Goal: Task Accomplishment & Management: Manage account settings

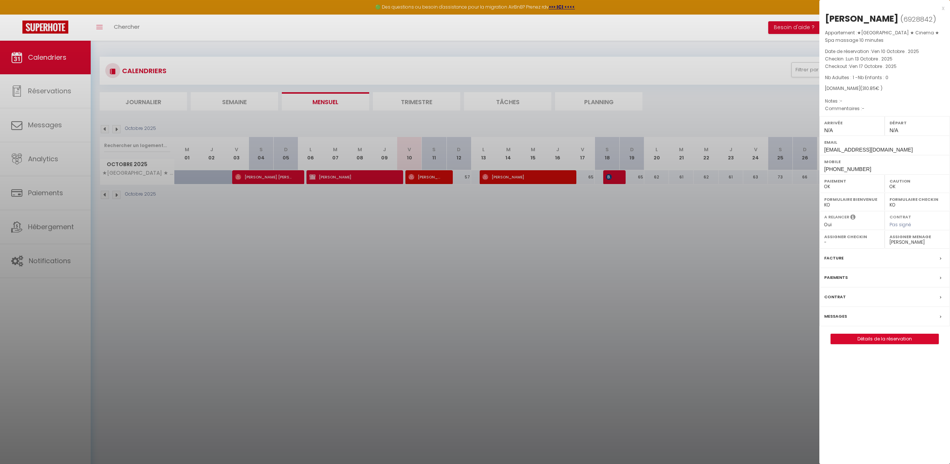
select select "0"
select select "33119"
click at [941, 10] on div "x" at bounding box center [881, 8] width 125 height 9
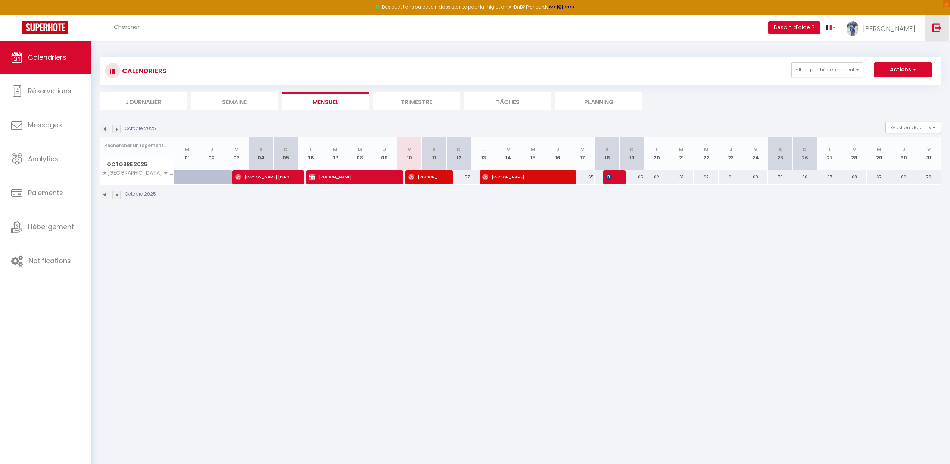
click at [932, 28] on img at bounding box center [936, 27] width 9 height 9
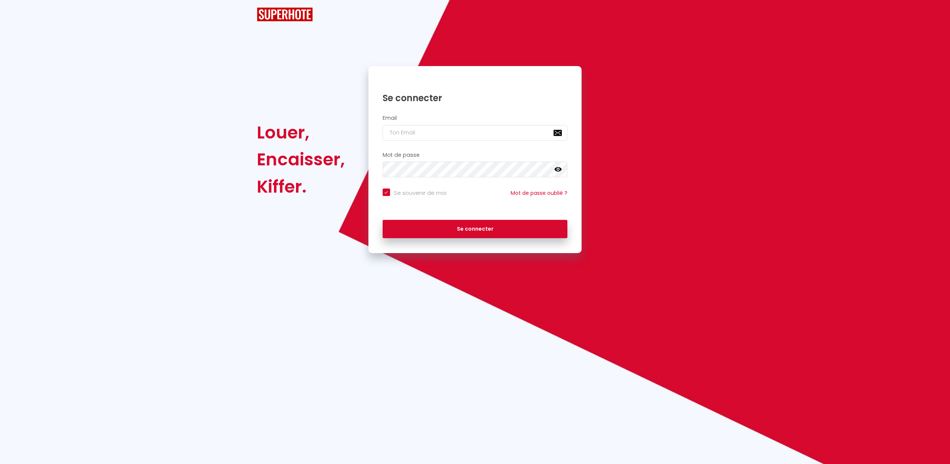
checkbox input "true"
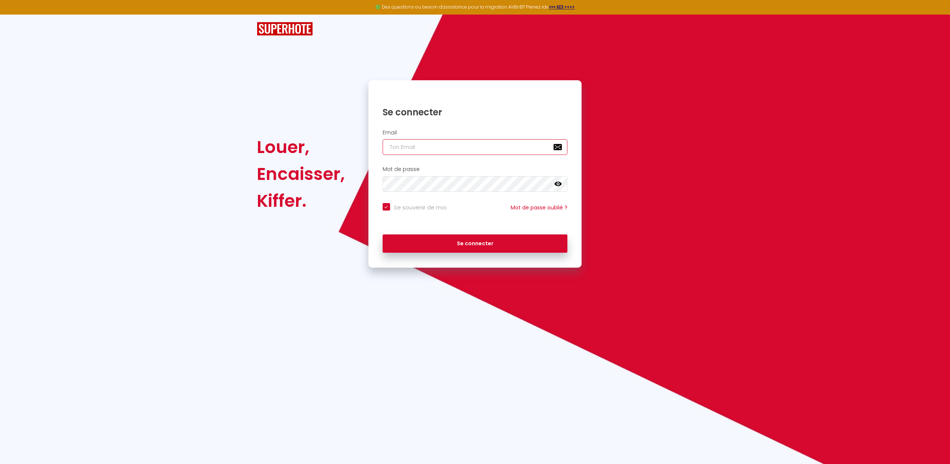
type input "[DOMAIN_NAME][EMAIL_ADDRESS][DOMAIN_NAME]"
checkbox input "true"
click at [453, 149] on input "[DOMAIN_NAME][EMAIL_ADDRESS][DOMAIN_NAME]" at bounding box center [474, 147] width 185 height 16
type input "[DOMAIN_NAME][EMAIL_ADDRESS][DOMAIN_NAME]"
click at [486, 243] on button "Se connecter" at bounding box center [474, 243] width 185 height 19
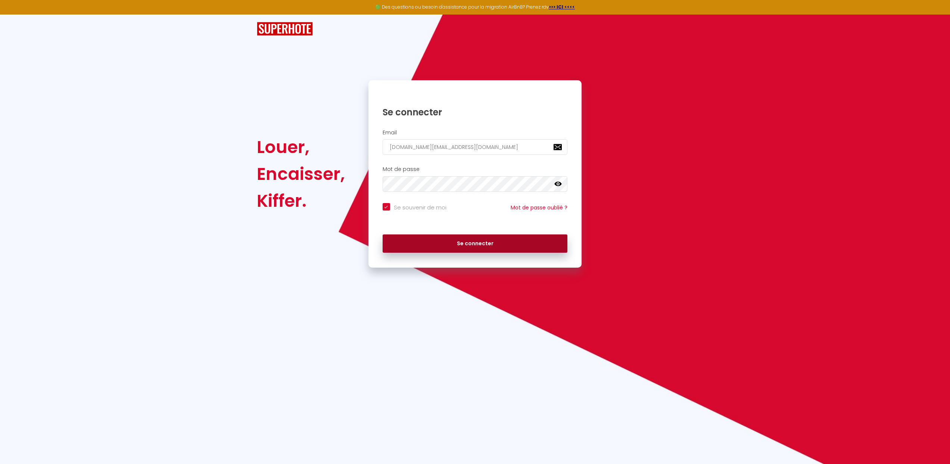
checkbox input "true"
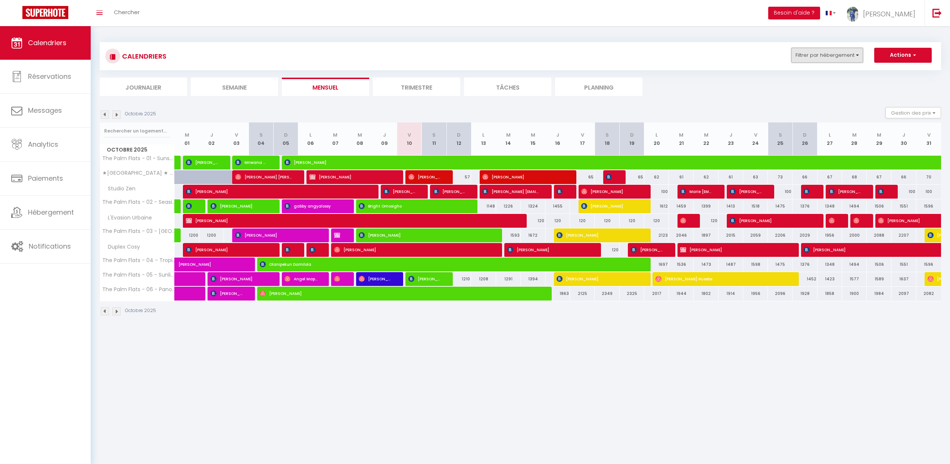
click at [849, 56] on button "Filtrer par hébergement" at bounding box center [827, 55] width 72 height 15
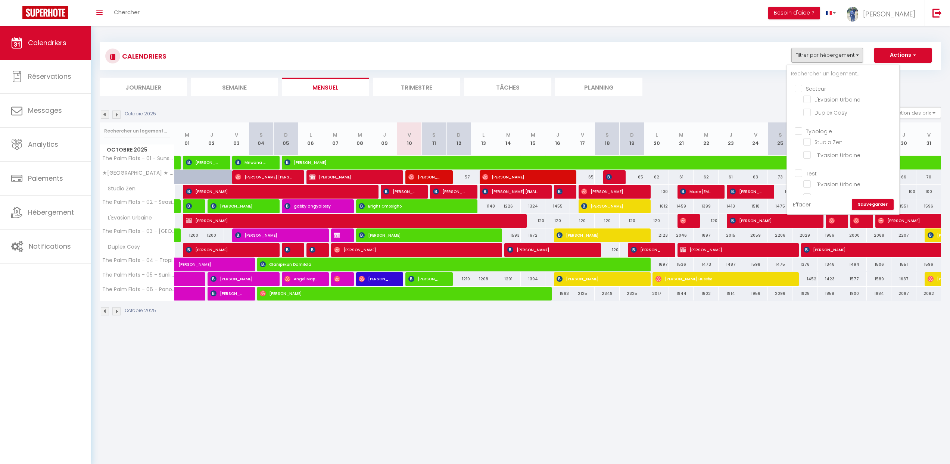
click at [800, 90] on input "Secteur" at bounding box center [850, 87] width 112 height 7
checkbox input "true"
checkbox input "false"
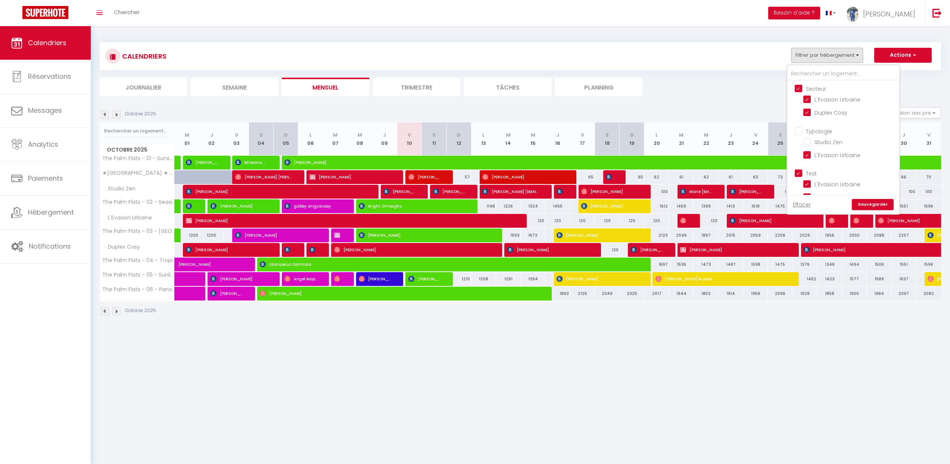
checkbox input "true"
checkbox input "false"
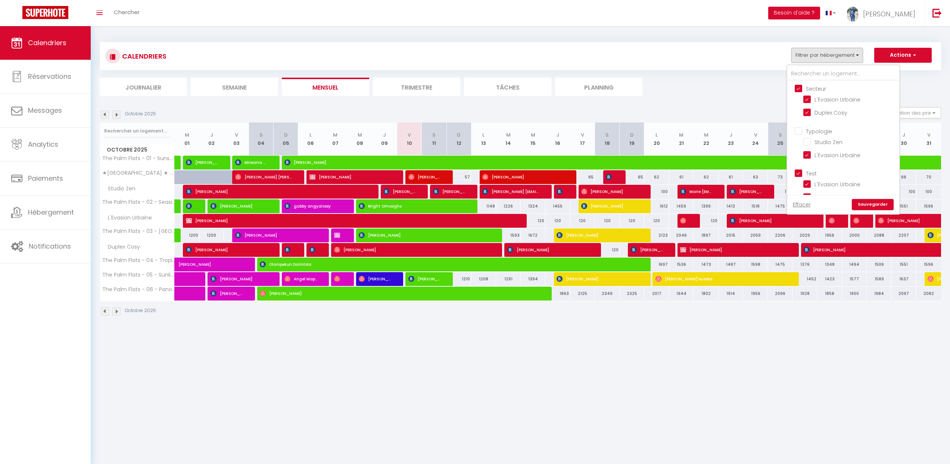
checkbox input "false"
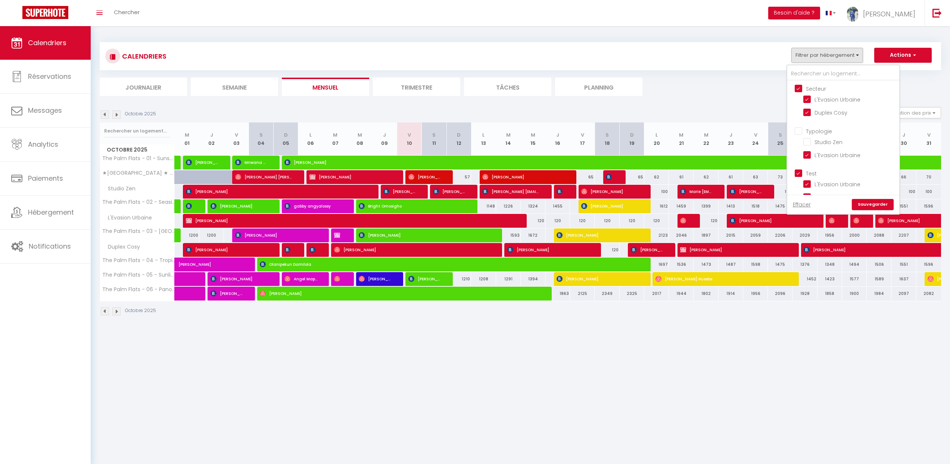
checkbox input "false"
click at [812, 139] on input "Studio Zen" at bounding box center [849, 141] width 93 height 7
checkbox input "true"
checkbox input "false"
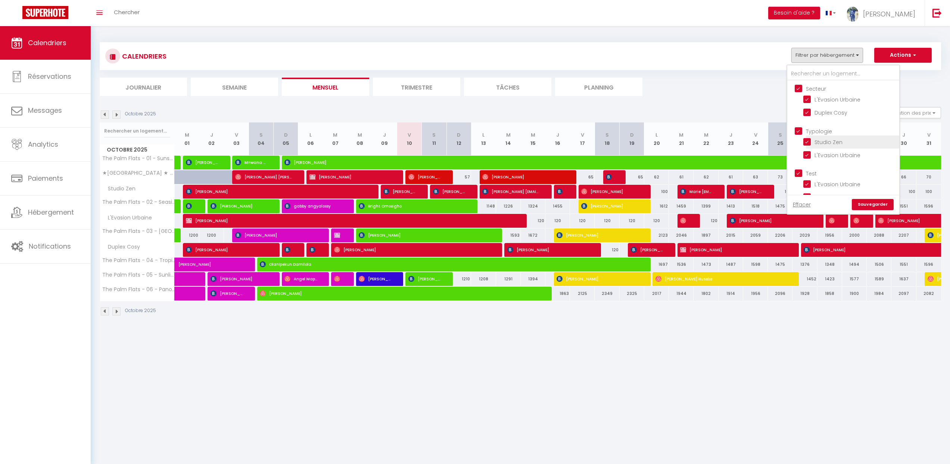
checkbox input "false"
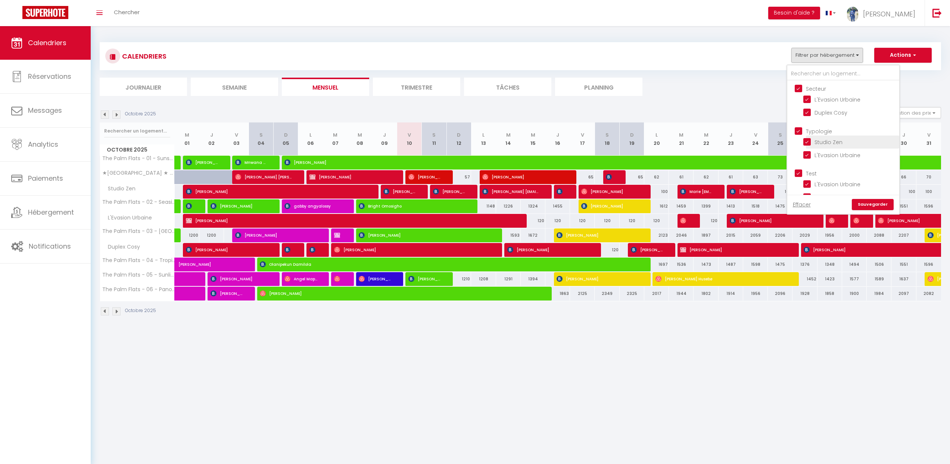
checkbox input "false"
click at [805, 113] on input "★[GEOGRAPHIC_DATA] ★ Cinema ★ Spa massage 10 minutes" at bounding box center [849, 115] width 93 height 7
checkbox input "true"
checkbox input "false"
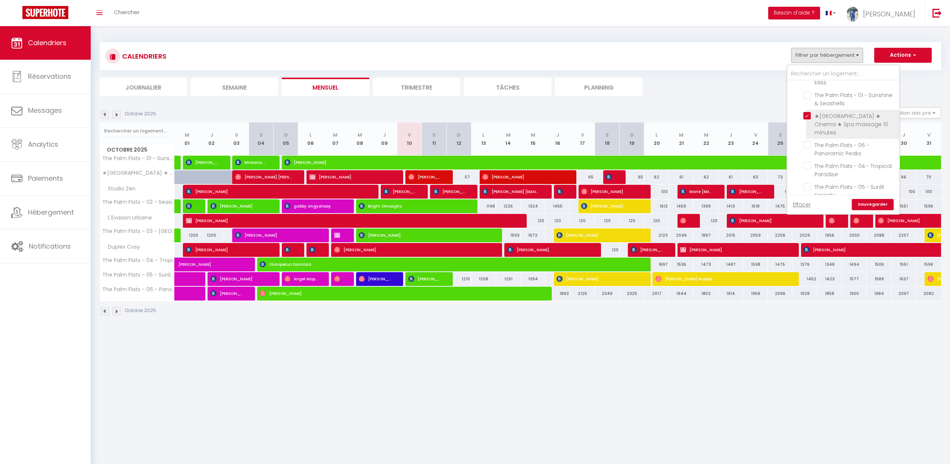
checkbox input "false"
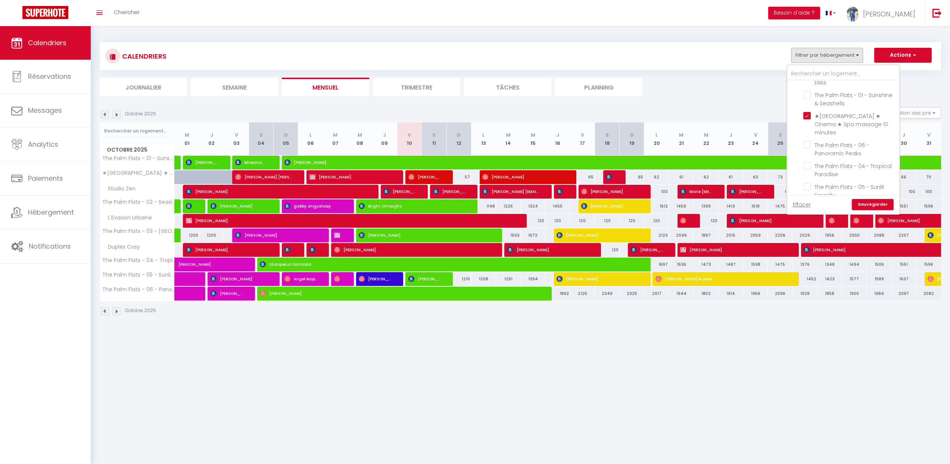
click at [866, 199] on link "Sauvegarder" at bounding box center [872, 204] width 42 height 11
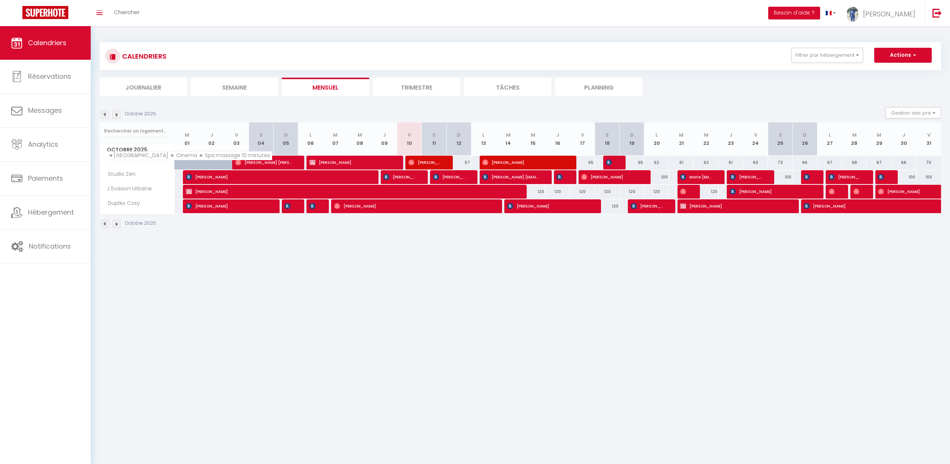
click at [141, 158] on span "★[GEOGRAPHIC_DATA] ★ Cinema ★ Spa massage 10 minutes" at bounding box center [189, 155] width 166 height 9
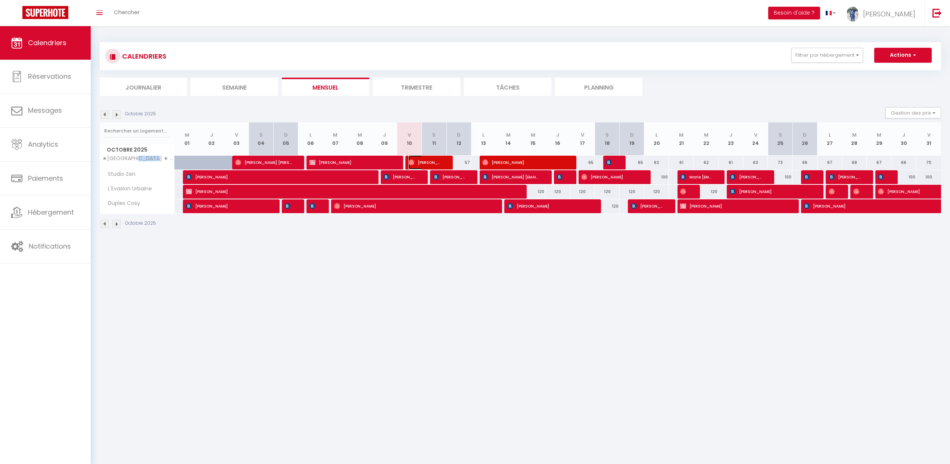
click at [415, 163] on span "[PERSON_NAME]" at bounding box center [424, 162] width 33 height 14
select select "OK"
select select "1"
select select "0"
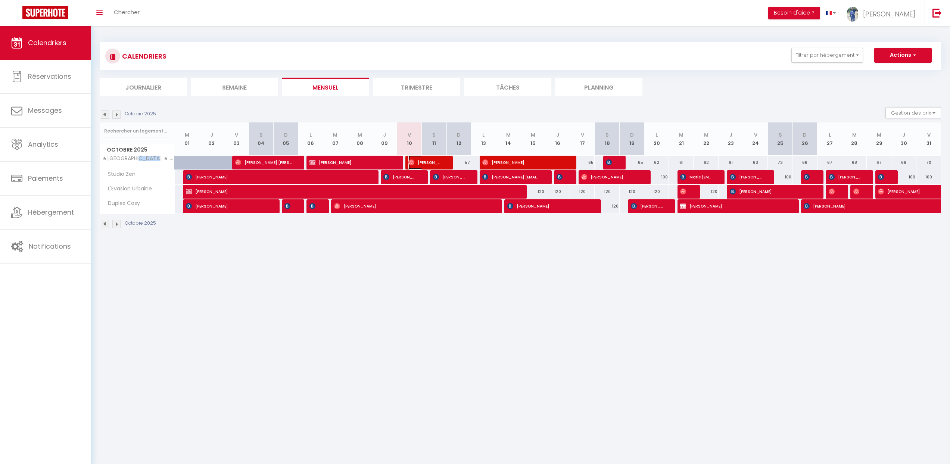
select select "1"
select select
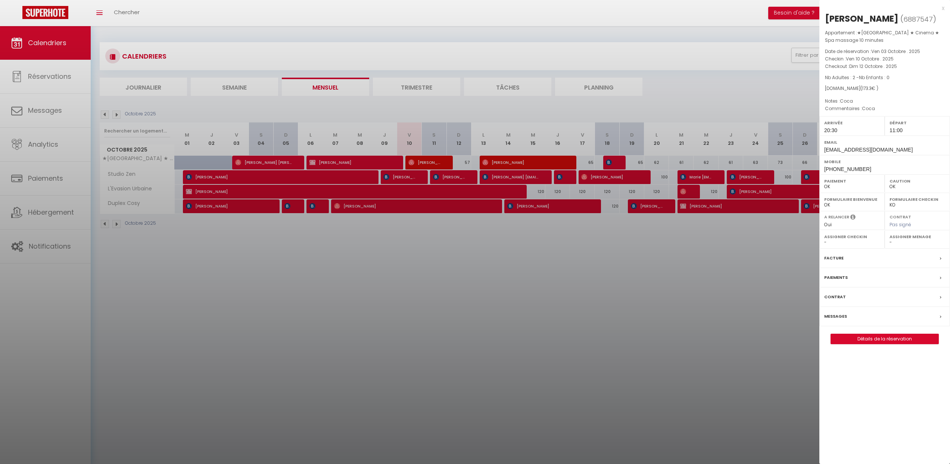
click at [415, 163] on div at bounding box center [475, 232] width 950 height 464
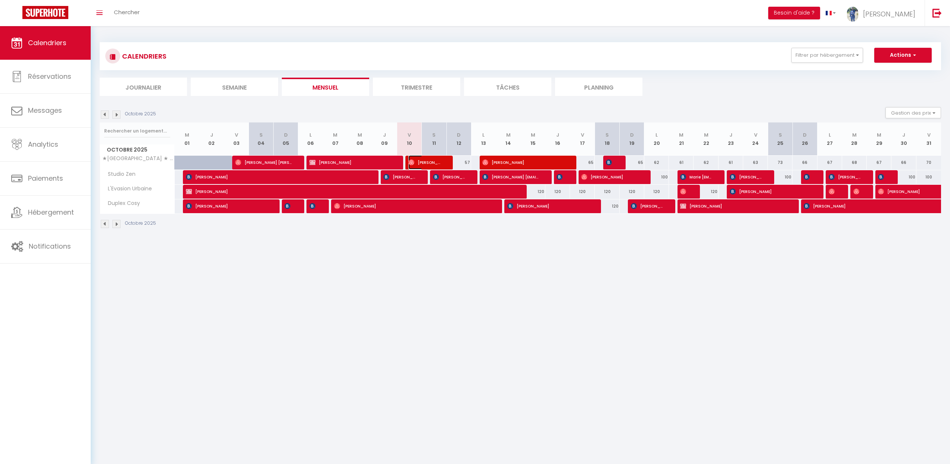
click at [412, 164] on img at bounding box center [411, 162] width 6 height 6
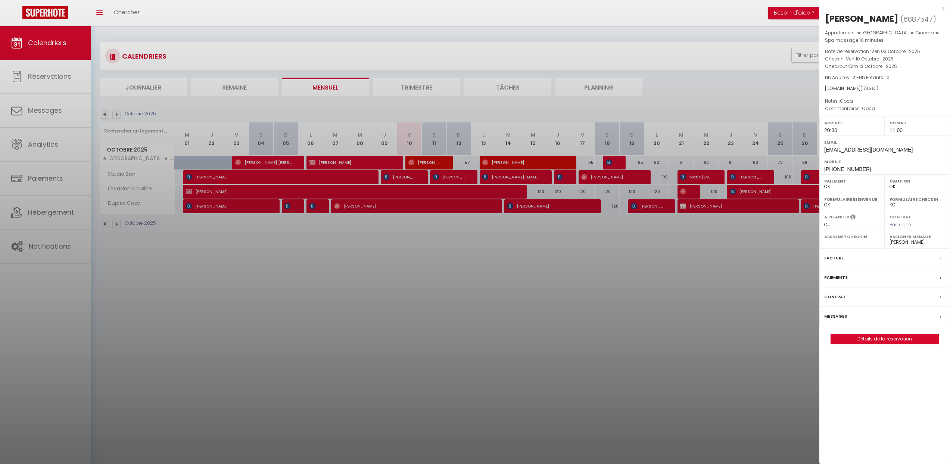
click at [872, 20] on div "[PERSON_NAME]" at bounding box center [862, 19] width 74 height 12
click at [842, 80] on span "Nb Adultes : 2 - Nb Enfants : 0" at bounding box center [857, 77] width 65 height 6
click at [842, 79] on span "Nb Adultes : 2 - Nb Enfants : 0" at bounding box center [857, 77] width 65 height 6
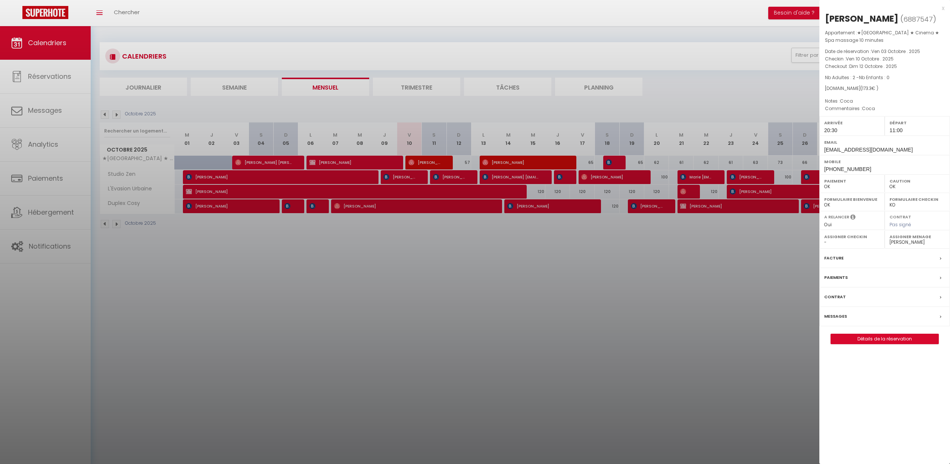
click at [842, 79] on span "Nb Adultes : 2 - Nb Enfants : 0" at bounding box center [857, 77] width 65 height 6
click at [846, 83] on div "Appartement : ★[GEOGRAPHIC_DATA] ★ Cinema ★ Spa massage 10 minutes Date de rése…" at bounding box center [884, 71] width 131 height 84
click at [849, 85] on div "Appartement : ★[GEOGRAPHIC_DATA] ★ Cinema ★ Spa massage 10 minutes Date de rése…" at bounding box center [884, 71] width 131 height 84
click at [849, 85] on div "[DOMAIN_NAME] ( 173.3 € )" at bounding box center [884, 88] width 119 height 7
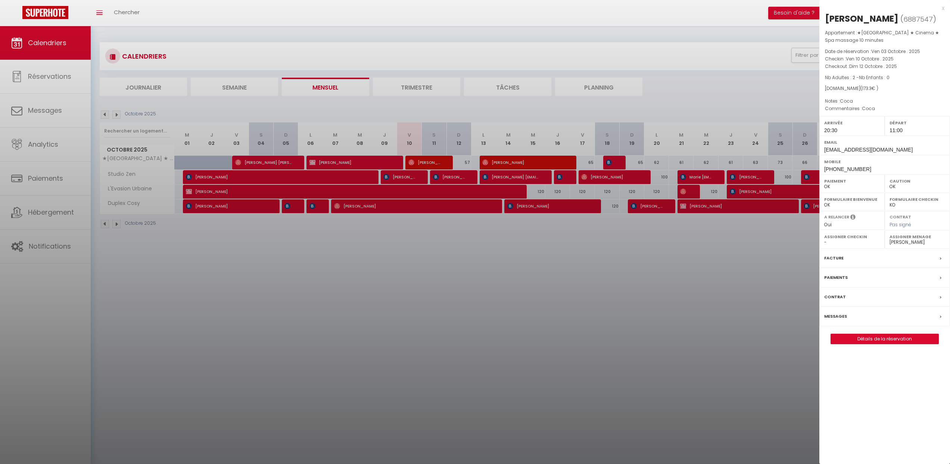
click at [852, 168] on span "[PHONE_NUMBER]" at bounding box center [847, 169] width 47 height 6
click at [852, 169] on span "[PHONE_NUMBER]" at bounding box center [847, 169] width 47 height 6
click at [895, 241] on select "- [PERSON_NAME] Regina Lunguja [PERSON_NAME] Mphatso Lunguja [PERSON_NAME] Prav…" at bounding box center [917, 242] width 56 height 7
click at [889, 239] on select "- [PERSON_NAME] Regina Lunguja [PERSON_NAME] Mphatso Lunguja [PERSON_NAME] Prav…" at bounding box center [917, 242] width 56 height 7
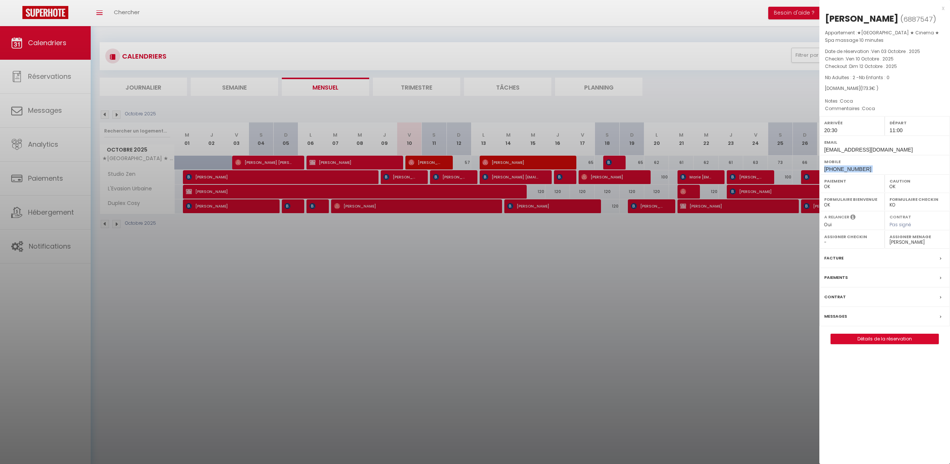
click at [914, 245] on select "- [PERSON_NAME] Regina Lunguja [PERSON_NAME] Mphatso Lunguja [PERSON_NAME] Prav…" at bounding box center [917, 242] width 56 height 7
click at [889, 239] on select "- [PERSON_NAME] Regina Lunguja [PERSON_NAME] Mphatso Lunguja [PERSON_NAME] Prav…" at bounding box center [917, 242] width 56 height 7
click at [473, 244] on div at bounding box center [475, 232] width 950 height 464
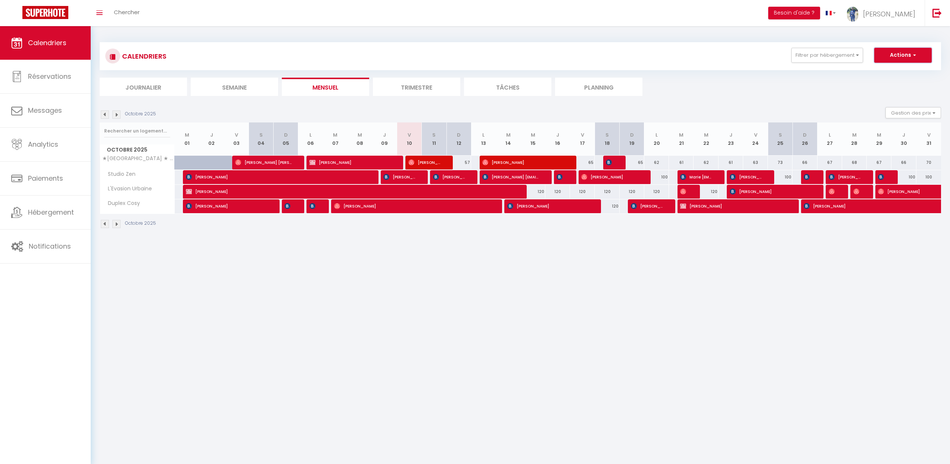
click at [911, 54] on span "button" at bounding box center [913, 54] width 4 height 7
click at [813, 58] on button "Filtrer par hébergement" at bounding box center [827, 55] width 72 height 15
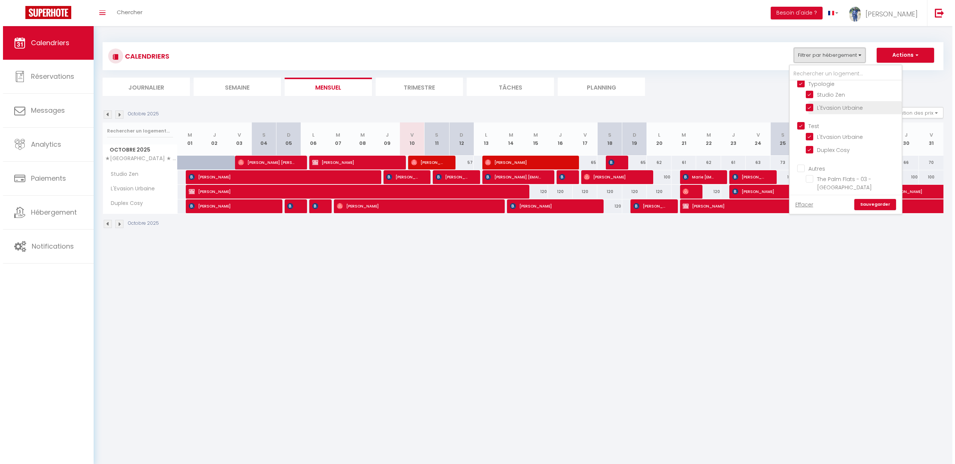
scroll to position [143, 0]
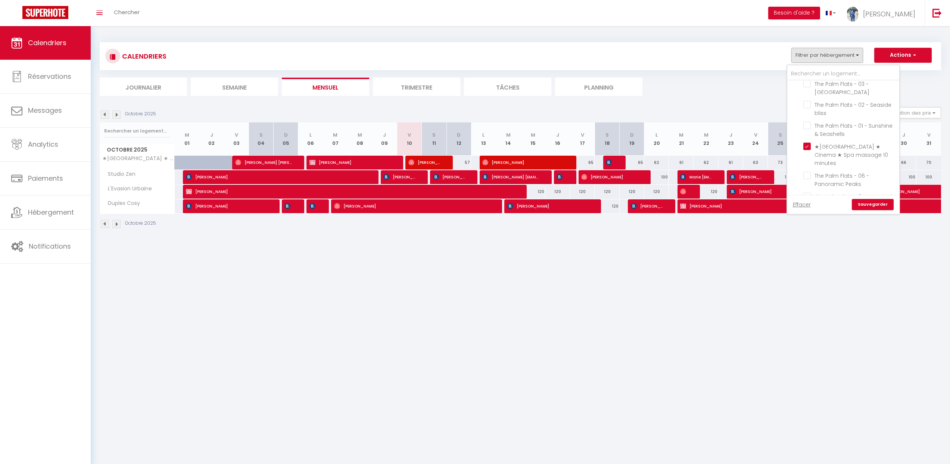
click at [705, 93] on ul "Journalier [GEOGRAPHIC_DATA] Mensuel Trimestre Tâches Planning" at bounding box center [520, 87] width 841 height 18
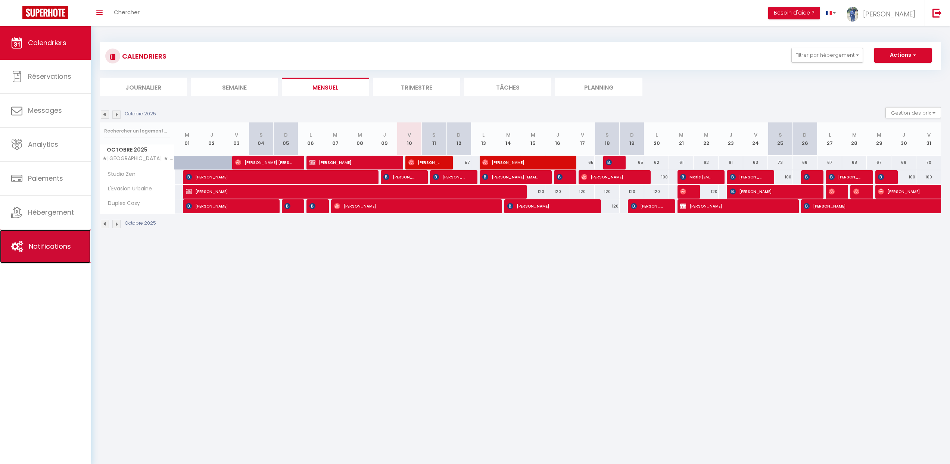
click at [25, 248] on link "Notifications" at bounding box center [45, 246] width 91 height 34
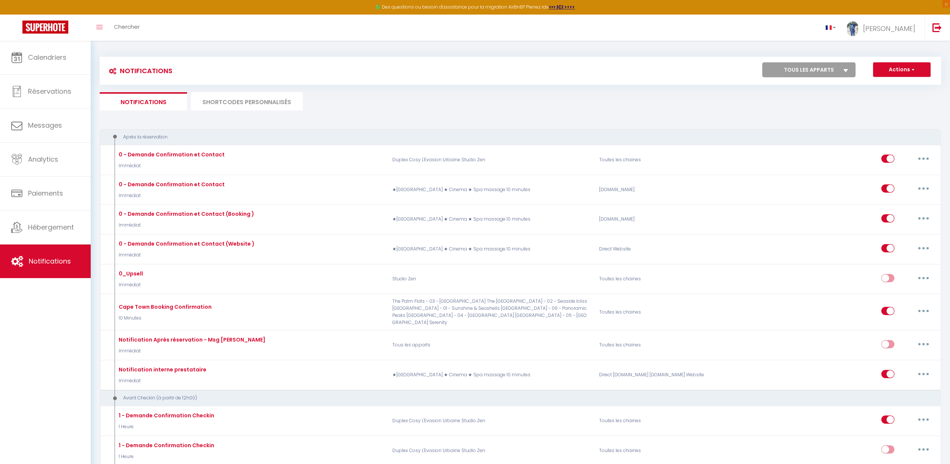
click at [804, 79] on div "Notifications Actions Nouvelle Notification Exporter Importer Tous les apparts …" at bounding box center [520, 71] width 841 height 28
click at [809, 71] on select "Tous les apparts The Palm Flats - 03 - [GEOGRAPHIC_DATA] [GEOGRAPHIC_DATA] - 02…" at bounding box center [808, 69] width 93 height 15
select select "28473"
click at [762, 62] on select "Tous les apparts The Palm Flats - 03 - [GEOGRAPHIC_DATA] [GEOGRAPHIC_DATA] - 02…" at bounding box center [808, 69] width 93 height 15
checkbox input "false"
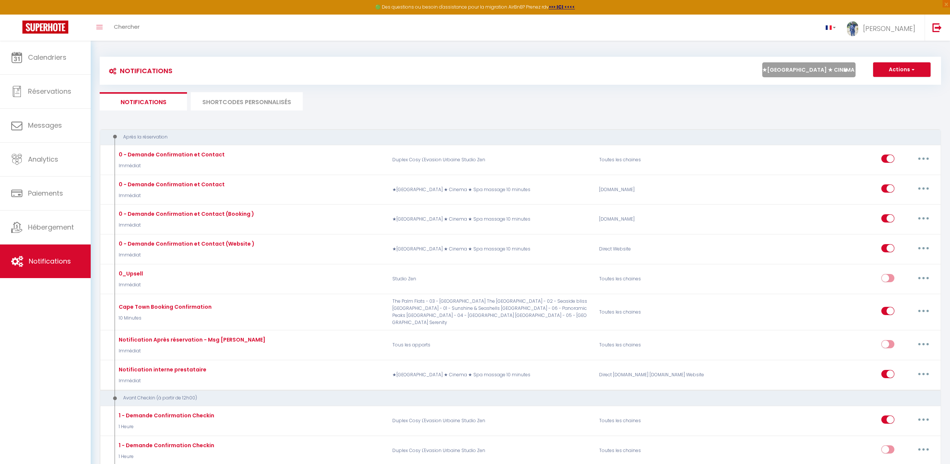
checkbox input "true"
checkbox input "false"
checkbox input "true"
checkbox input "false"
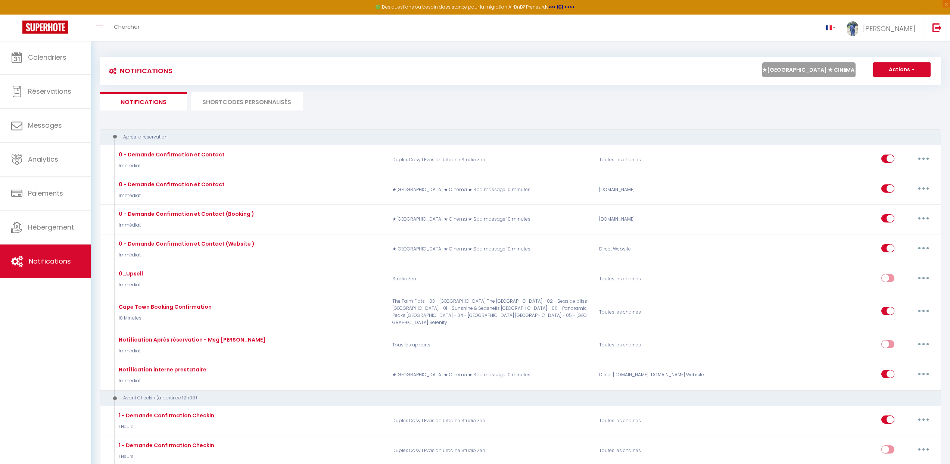
checkbox input "false"
checkbox input "true"
checkbox input "false"
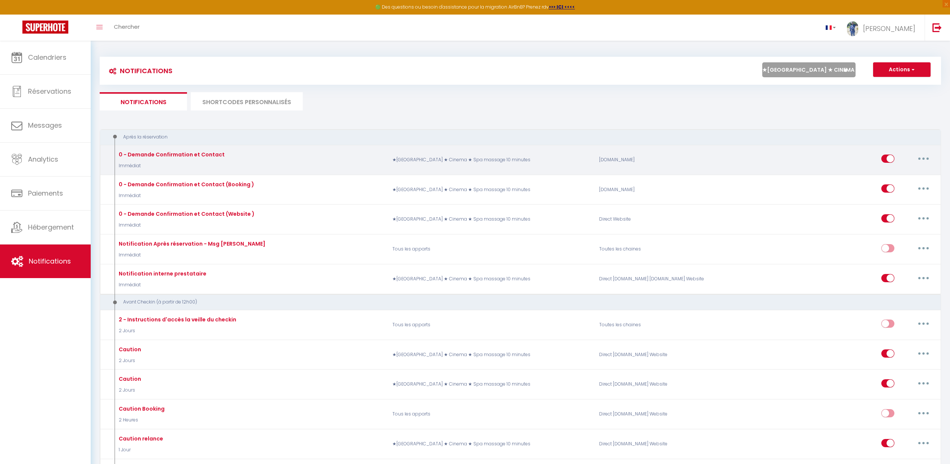
click at [922, 160] on button "button" at bounding box center [923, 159] width 21 height 12
click at [893, 179] on link "Editer" at bounding box center [903, 175] width 55 height 13
type input "0 - Demande Confirmation et Contact"
select select "Immédiat"
select select "if_booking_is_paid"
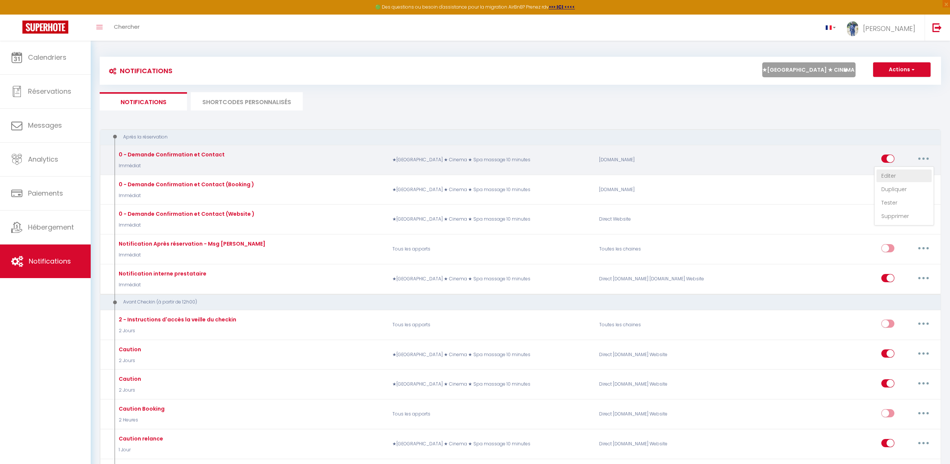
checkbox input "true"
checkbox input "false"
checkbox input "true"
radio input "true"
type input "Merci de confirmer votre réservation - [BOOKING:ID] - [GUEST:FIRST_NAME] [GUEST…"
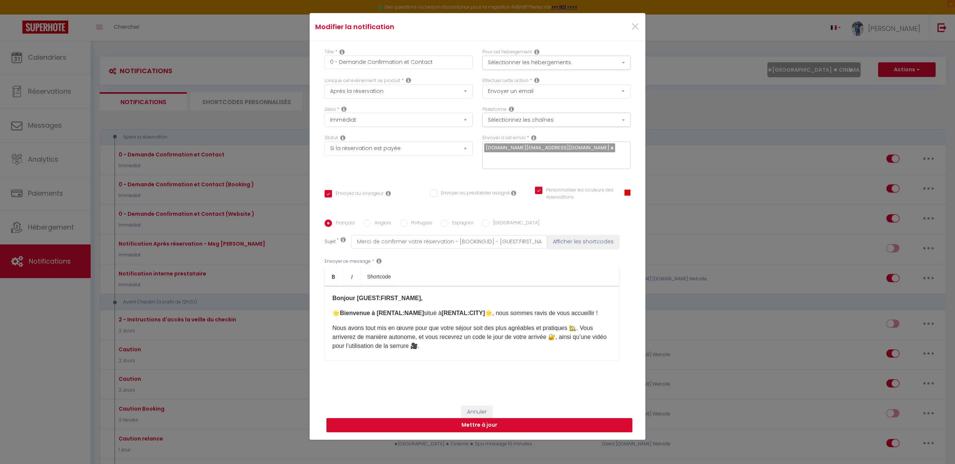
click at [383, 294] on p "Bonjour [GUEST:FIRST_NAME]," at bounding box center [471, 298] width 279 height 9
click at [383, 288] on div "Bonjour [GUEST:FIRST_NAME], 🌟 Bienvenue à [RENTAL:NAME] situé à [RENTAL:CITY] 🌟…" at bounding box center [472, 323] width 295 height 75
click at [383, 287] on div "Bonjour [GUEST:FIRST_NAME], 🌟 Bienvenue à [RENTAL:NAME] situé à [RENTAL:CITY] 🌟…" at bounding box center [472, 323] width 295 height 75
click at [383, 288] on div "Bonjour [GUEST:FIRST_NAME], 🌟 Bienvenue à [RENTAL:NAME] situé à [RENTAL:CITY] 🌟…" at bounding box center [472, 323] width 295 height 75
click at [387, 310] on b "Bienvenue à [RENTAL:NAME]" at bounding box center [382, 313] width 84 height 6
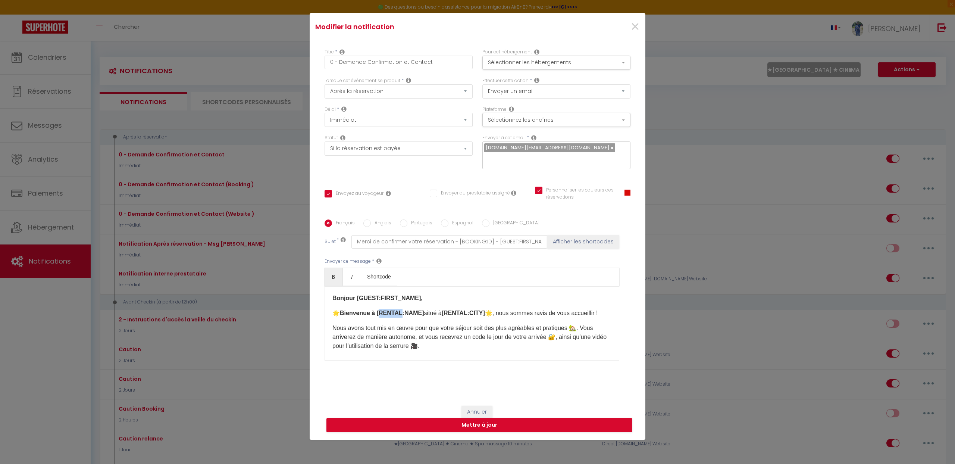
click at [387, 310] on b "Bienvenue à [RENTAL:NAME]" at bounding box center [382, 313] width 84 height 6
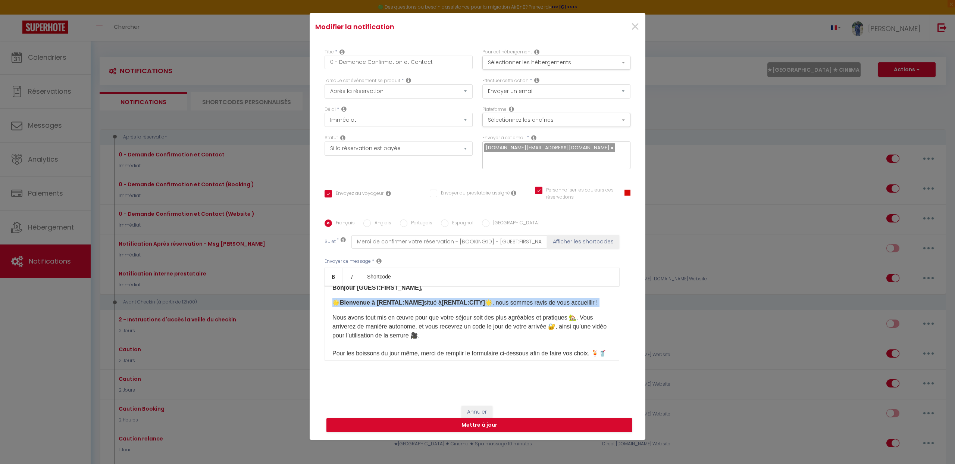
scroll to position [12, 0]
click at [378, 326] on p "Nous avons tout mis en œuvre pour que votre séjour soit des plus agréables et p…" at bounding box center [471, 343] width 279 height 63
click at [379, 326] on p "Nous avons tout mis en œuvre pour que votre séjour soit des plus agréables et p…" at bounding box center [471, 343] width 279 height 63
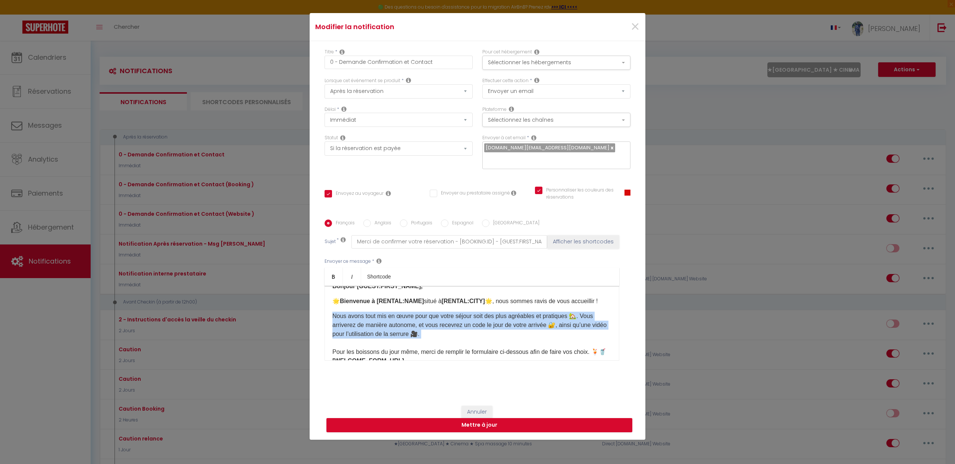
click at [378, 326] on p "Nous avons tout mis en œuvre pour que votre séjour soit des plus agréables et p…" at bounding box center [471, 343] width 279 height 63
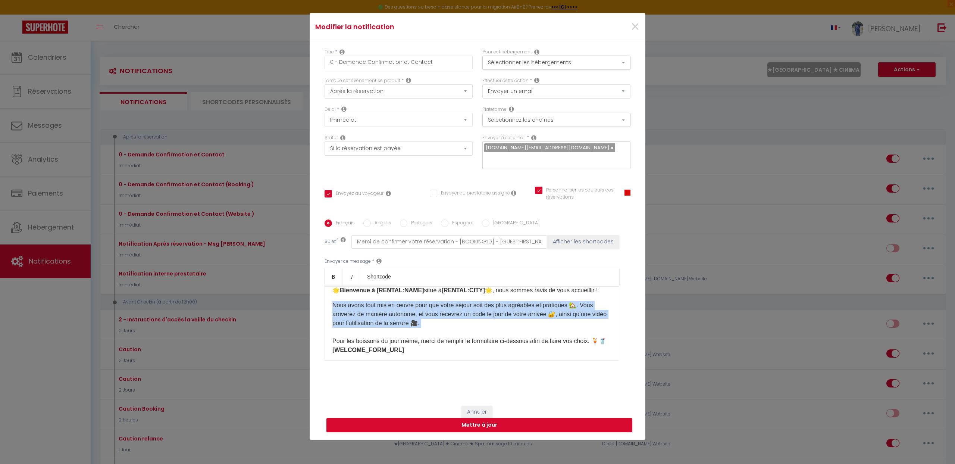
scroll to position [37, 0]
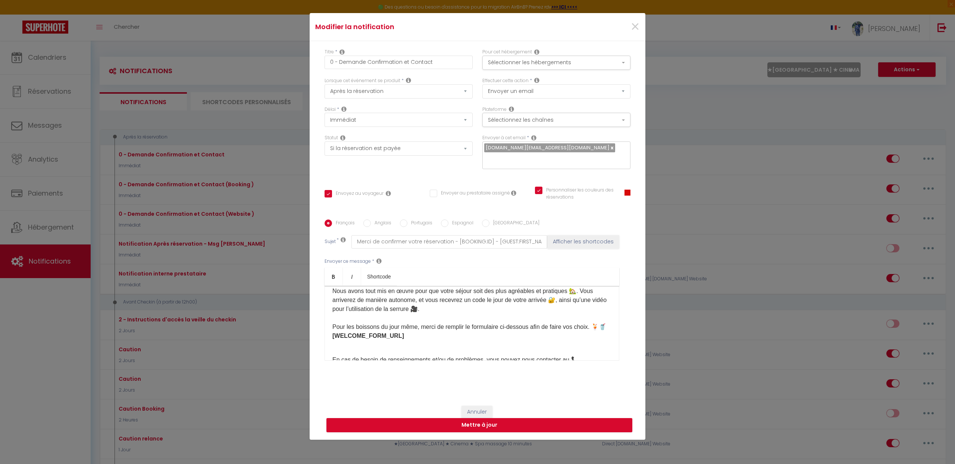
click at [378, 332] on strong "[WELCOME_FORM_URL] ​" at bounding box center [368, 335] width 72 height 6
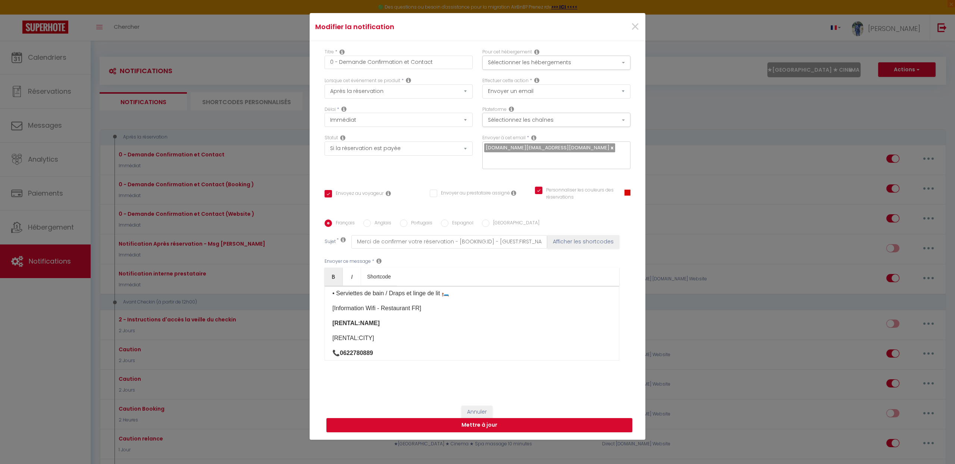
scroll to position [289, 0]
click at [467, 406] on button "Annuler" at bounding box center [477, 412] width 31 height 13
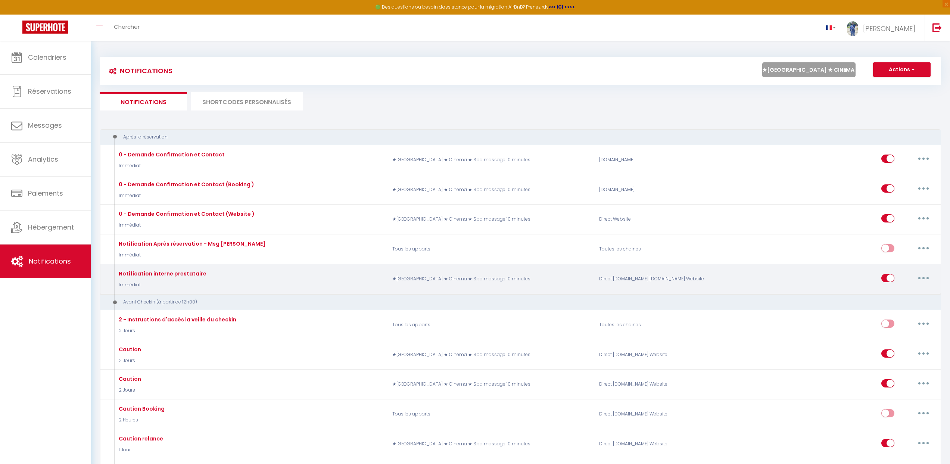
click at [919, 275] on button "button" at bounding box center [923, 278] width 21 height 12
click at [905, 297] on link "Editer" at bounding box center [903, 294] width 55 height 13
type input "Notification interne prestataire"
checkbox input "false"
checkbox input "true"
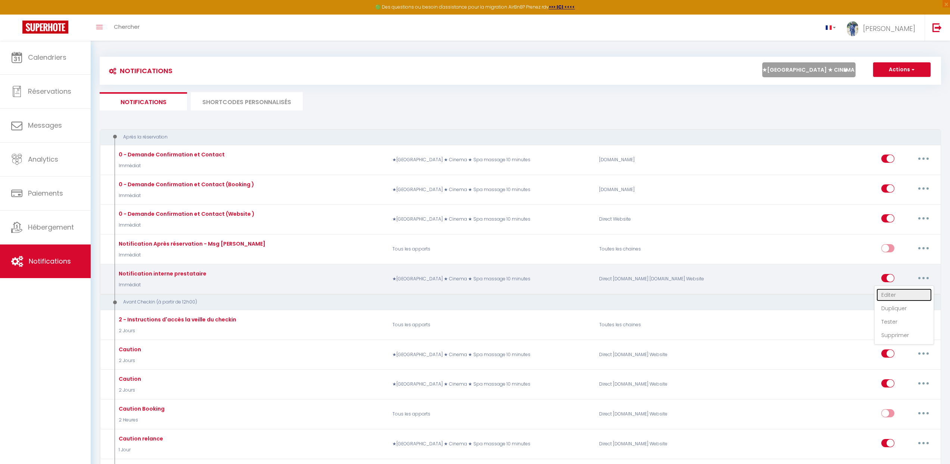
checkbox input "true"
type input "Nouvelle réservation - [RENTAL:NAME] - [GUEST:NAME] - [CHECKING:DD-MM-YYYY] au …"
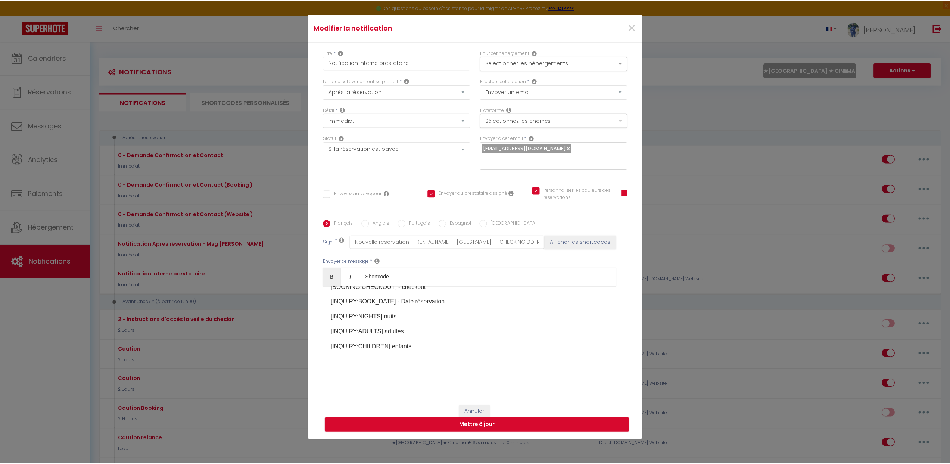
scroll to position [92, 0]
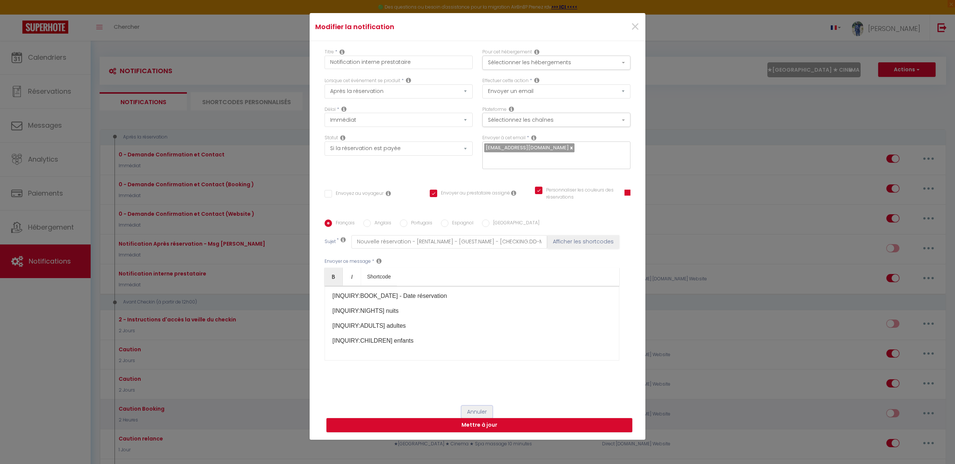
click at [475, 406] on button "Annuler" at bounding box center [477, 412] width 31 height 13
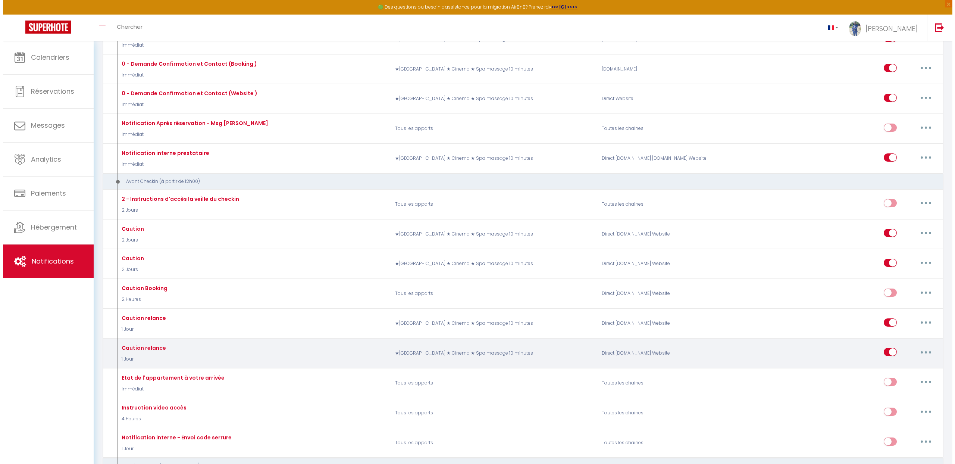
scroll to position [148, 0]
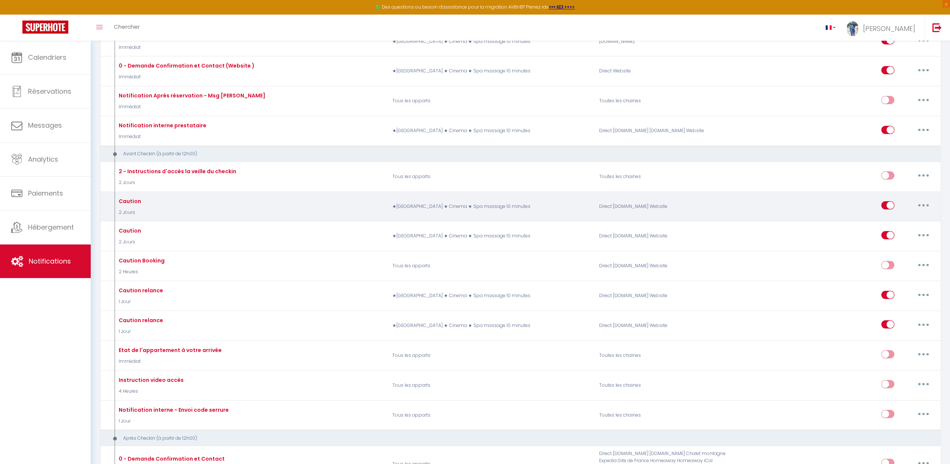
click at [926, 206] on button "button" at bounding box center [923, 205] width 21 height 12
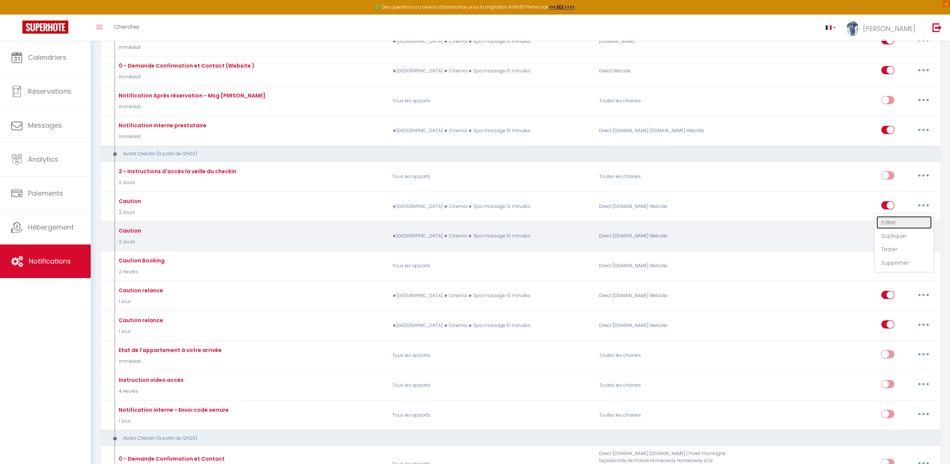
click at [900, 224] on link "Editer" at bounding box center [903, 222] width 55 height 13
type input "Caution"
select select "sms"
select select "2 Jours"
checkbox input "true"
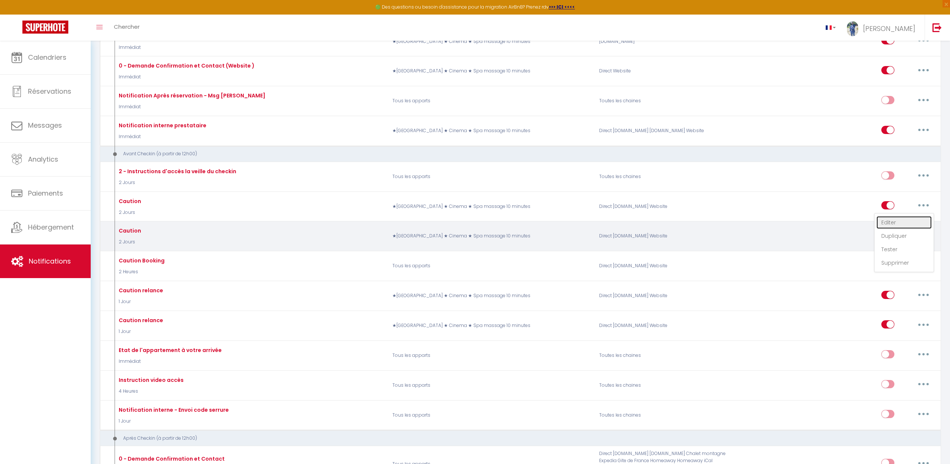
checkbox input "false"
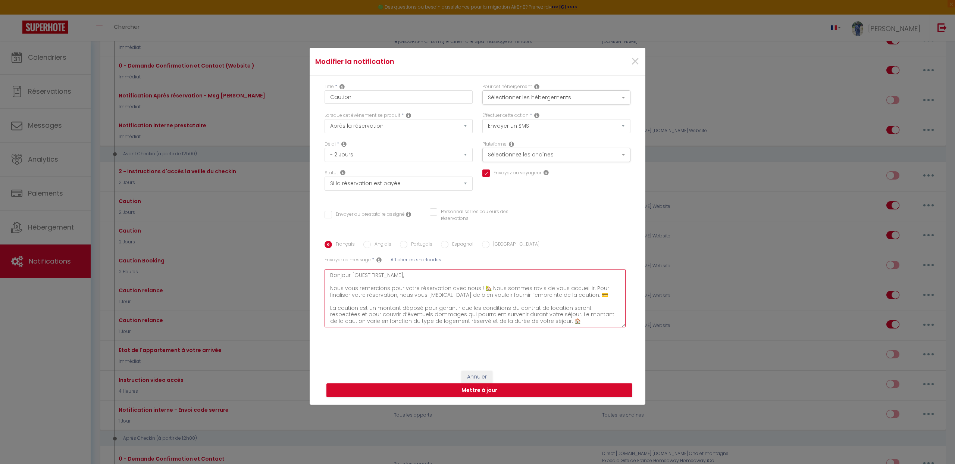
drag, startPoint x: 367, startPoint y: 284, endPoint x: 365, endPoint y: 291, distance: 6.5
click at [367, 284] on textarea "Bonjour [GUEST:FIRST_NAME], Nous vous remercions pour votre réservation avec no…" at bounding box center [475, 298] width 301 height 58
click at [365, 291] on textarea "Bonjour [GUEST:FIRST_NAME], Nous vous remercions pour votre réservation avec no…" at bounding box center [475, 298] width 301 height 58
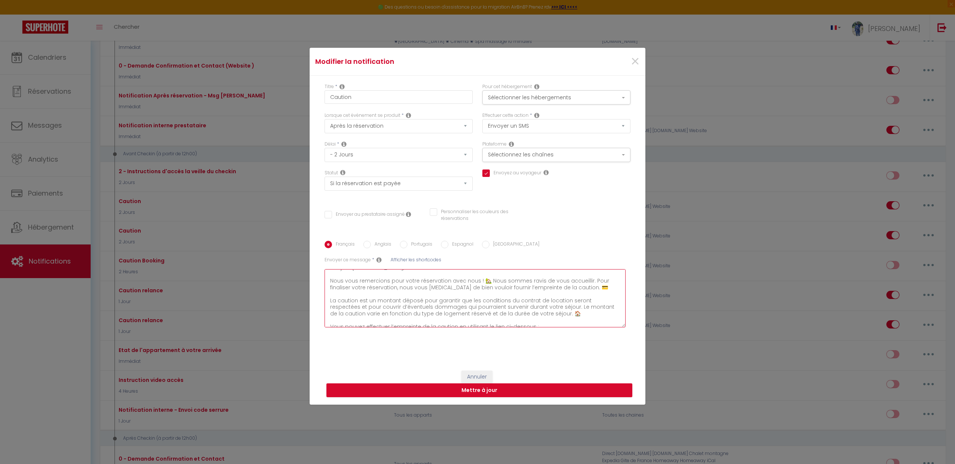
scroll to position [13, 0]
click at [486, 303] on textarea "Bonjour [GUEST:FIRST_NAME], Nous vous remercions pour votre réservation avec no…" at bounding box center [475, 298] width 301 height 58
click at [489, 300] on textarea "Bonjour [GUEST:FIRST_NAME], Nous vous remercions pour votre réservation avec no…" at bounding box center [475, 298] width 301 height 58
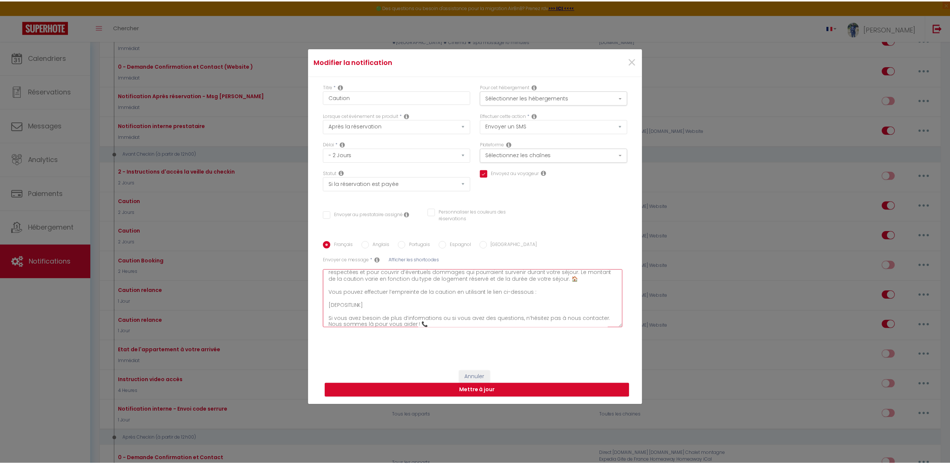
scroll to position [49, 0]
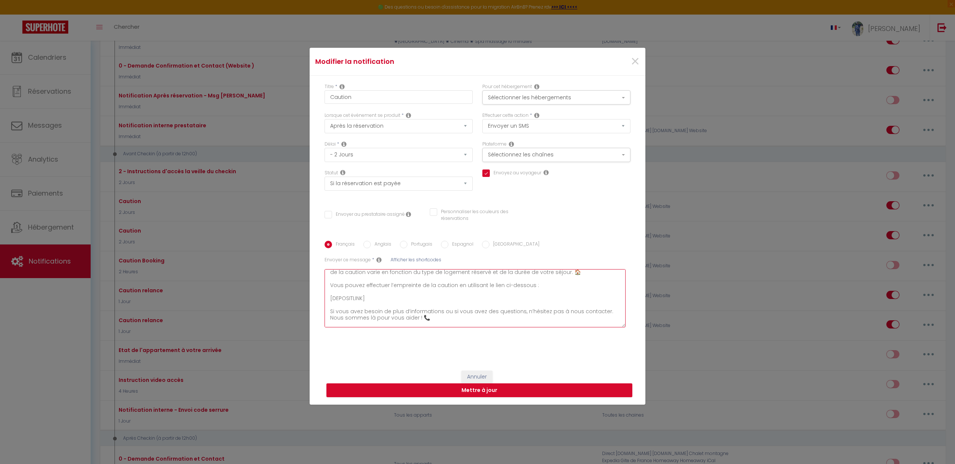
click at [345, 297] on textarea "Bonjour [GUEST:FIRST_NAME], Nous vous remercions pour votre réservation avec no…" at bounding box center [475, 298] width 301 height 58
click at [474, 376] on button "Annuler" at bounding box center [477, 376] width 31 height 13
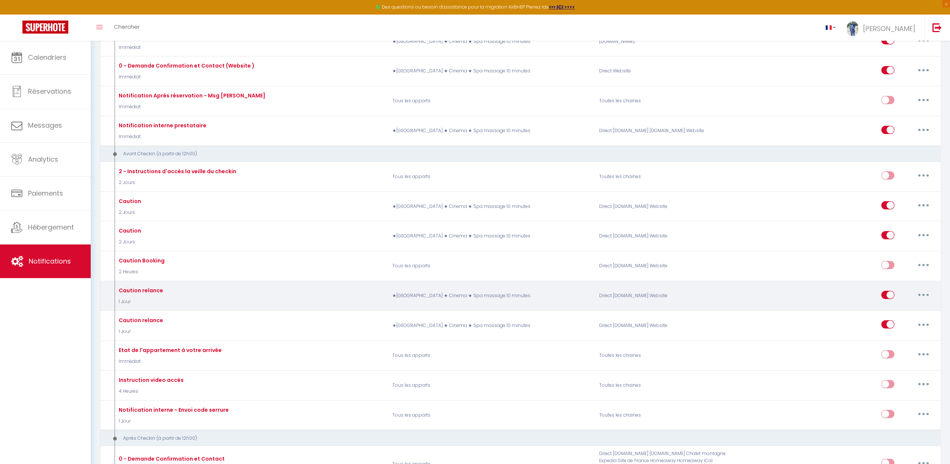
click at [153, 291] on div "Caution relance" at bounding box center [140, 290] width 46 height 8
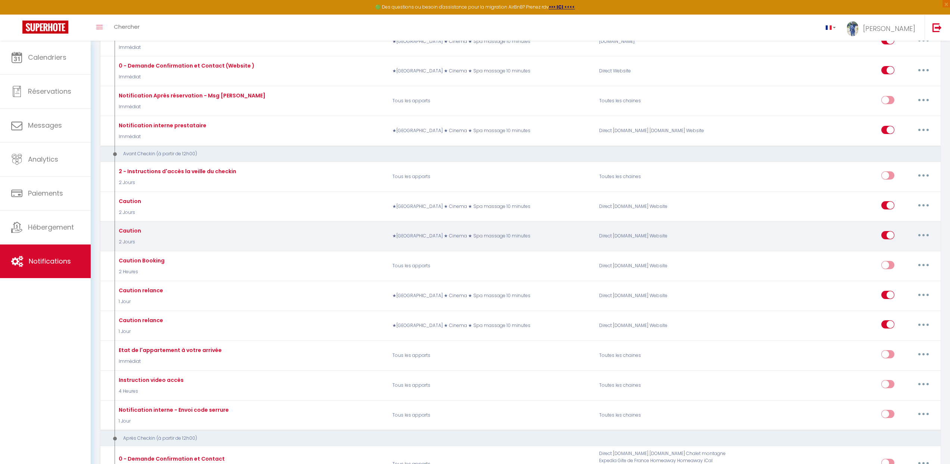
click at [135, 230] on div "Caution" at bounding box center [129, 230] width 24 height 8
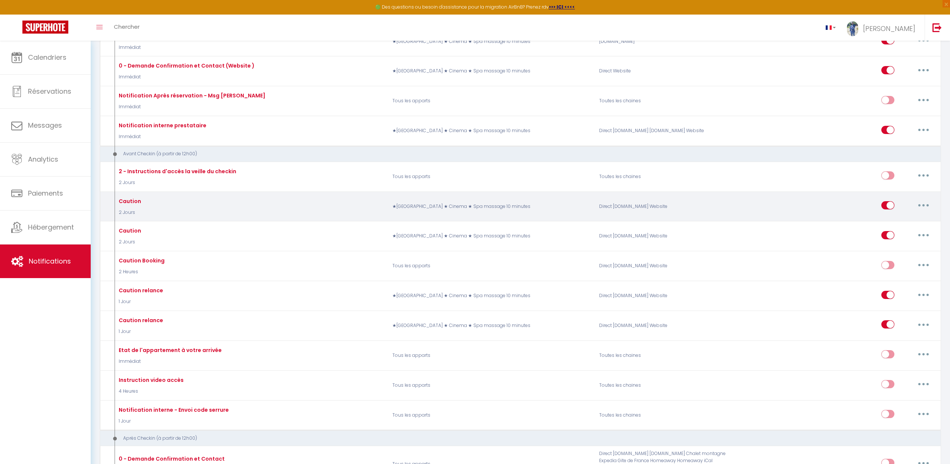
click at [133, 197] on div "Caution" at bounding box center [129, 201] width 24 height 8
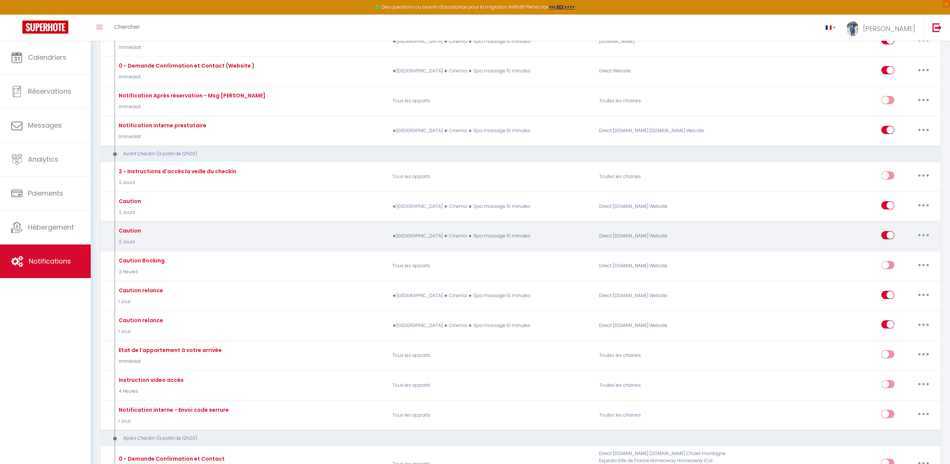
click at [126, 229] on div "Caution" at bounding box center [129, 230] width 24 height 8
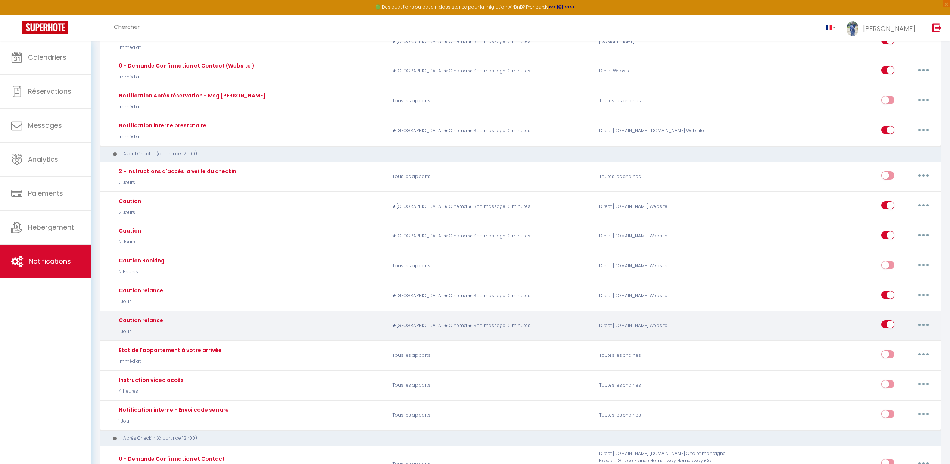
click at [146, 318] on div "Caution relance" at bounding box center [140, 320] width 46 height 8
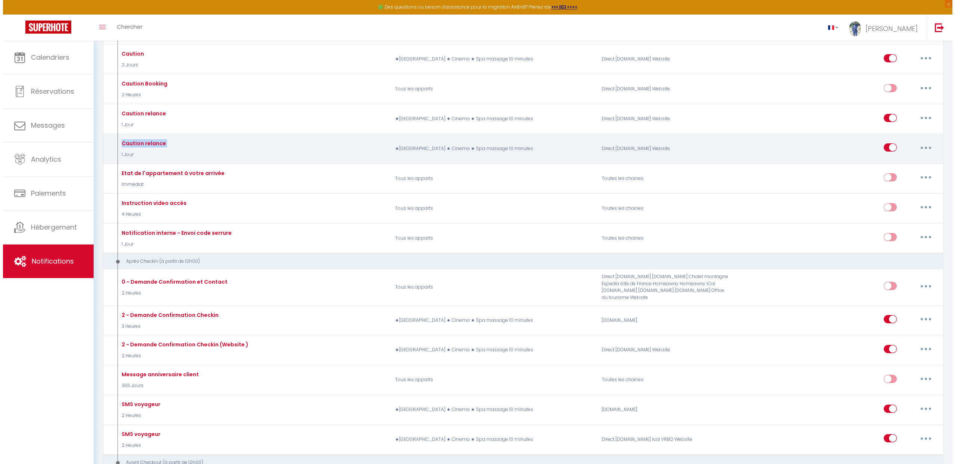
scroll to position [368, 0]
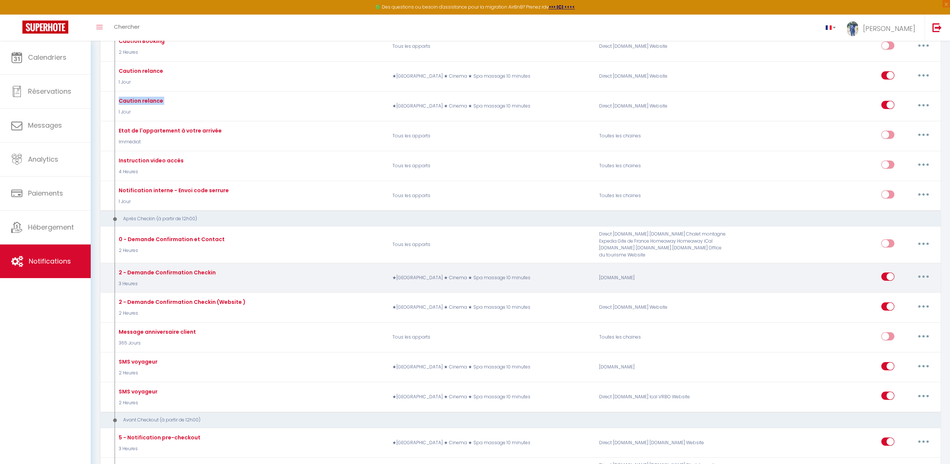
click at [923, 278] on button "button" at bounding box center [923, 277] width 21 height 12
click at [901, 290] on link "Editer" at bounding box center [903, 293] width 55 height 13
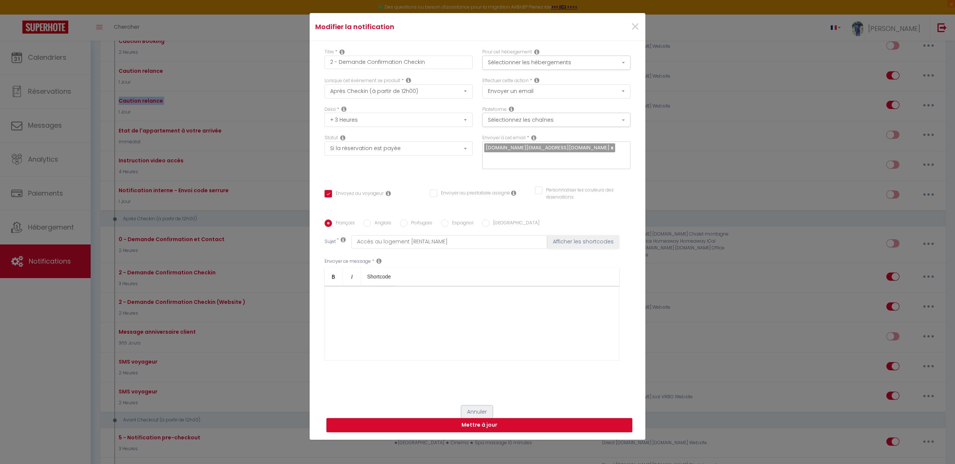
click at [462, 406] on button "Annuler" at bounding box center [477, 412] width 31 height 13
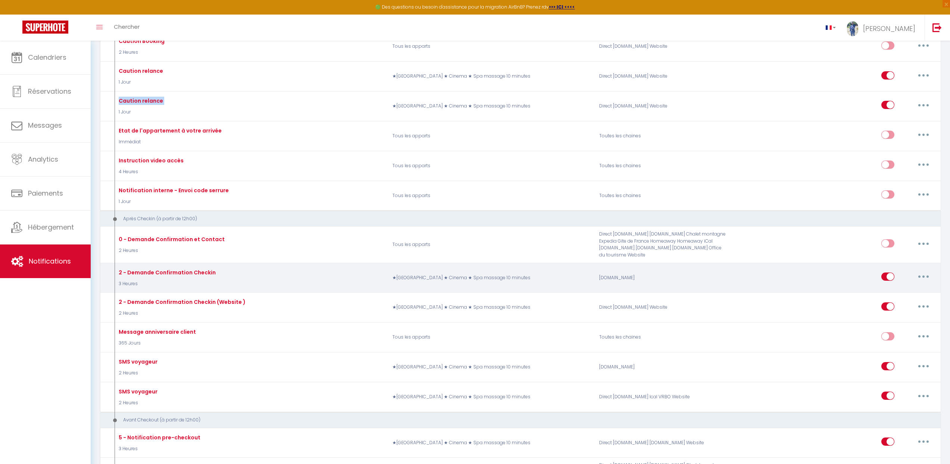
click at [922, 275] on button "button" at bounding box center [923, 277] width 21 height 12
click at [898, 293] on link "Editer" at bounding box center [903, 293] width 55 height 13
type input "2 - Demande Confirmation Checkin"
checkbox input "true"
checkbox input "false"
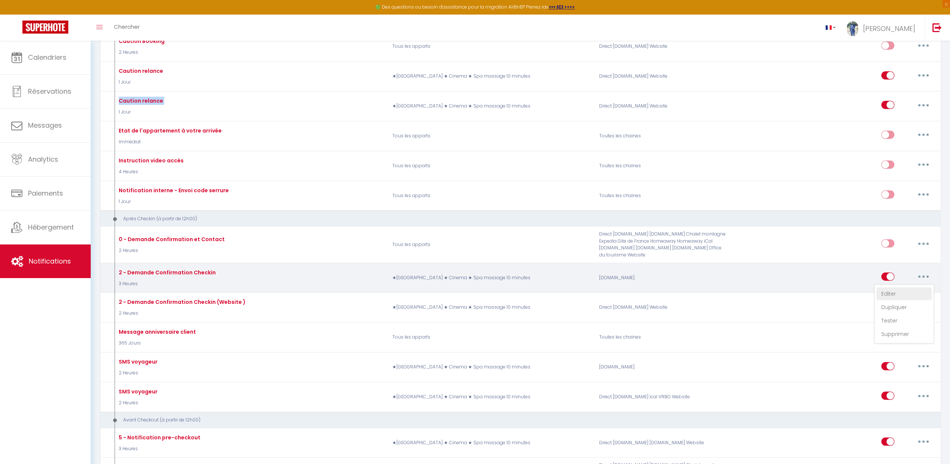
checkbox input "false"
type input "Accès au logement [RENTAL:NAME]"
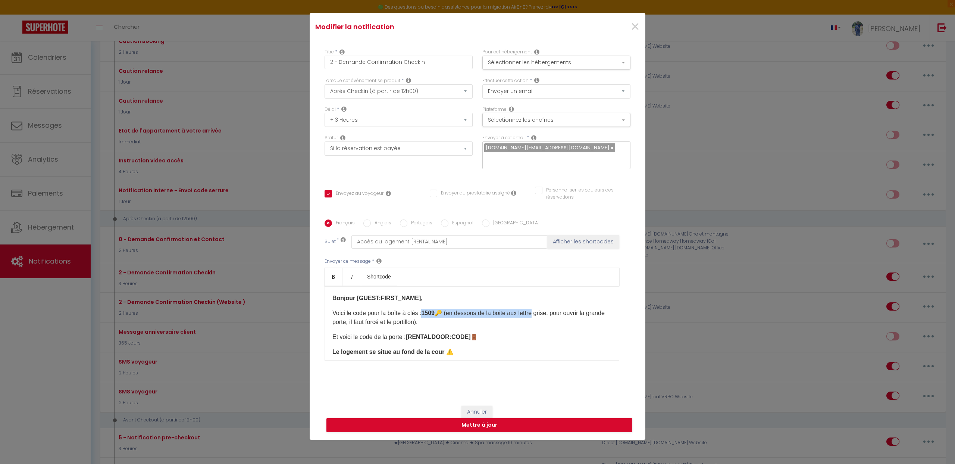
drag, startPoint x: 423, startPoint y: 307, endPoint x: 534, endPoint y: 304, distance: 110.9
click at [534, 309] on p "Voici le code pour la boîte à clés : 1509 🔑 (en dessous de la boite aux lettre …" at bounding box center [471, 318] width 279 height 18
drag, startPoint x: 407, startPoint y: 329, endPoint x: 494, endPoint y: 332, distance: 86.2
click at [494, 332] on p "Et voici le code de la porte : [RENTALDOOR:CODE] 🚪" at bounding box center [471, 336] width 279 height 9
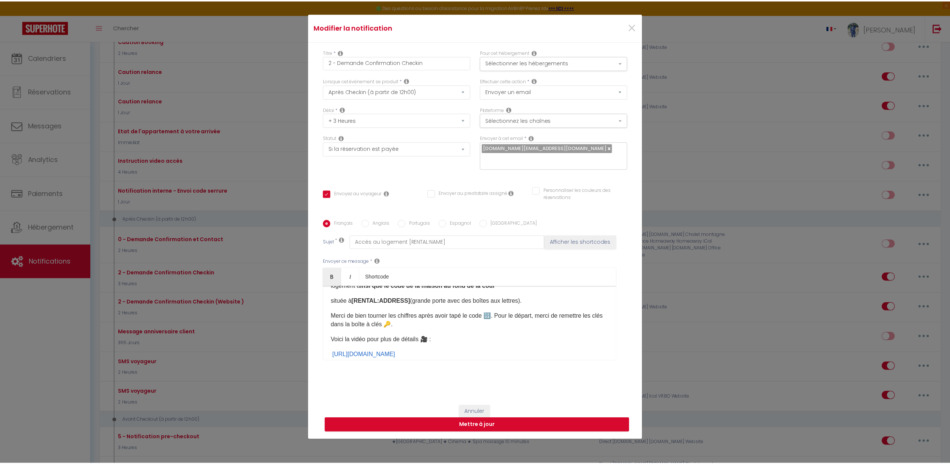
scroll to position [145, 0]
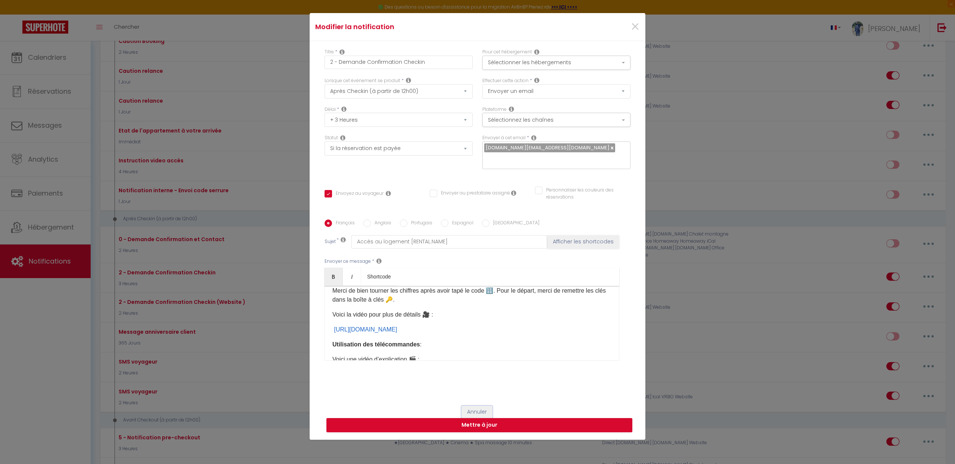
click at [468, 406] on button "Annuler" at bounding box center [477, 412] width 31 height 13
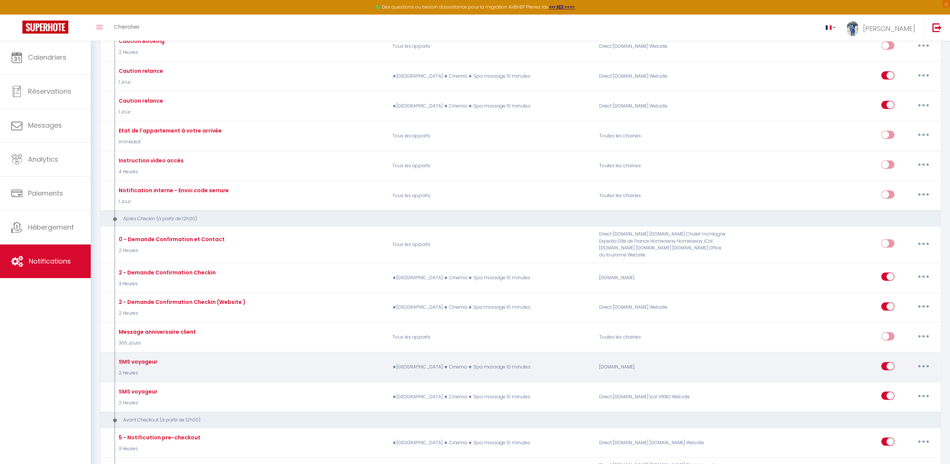
click at [147, 357] on div "SMS voyageur" at bounding box center [137, 361] width 41 height 8
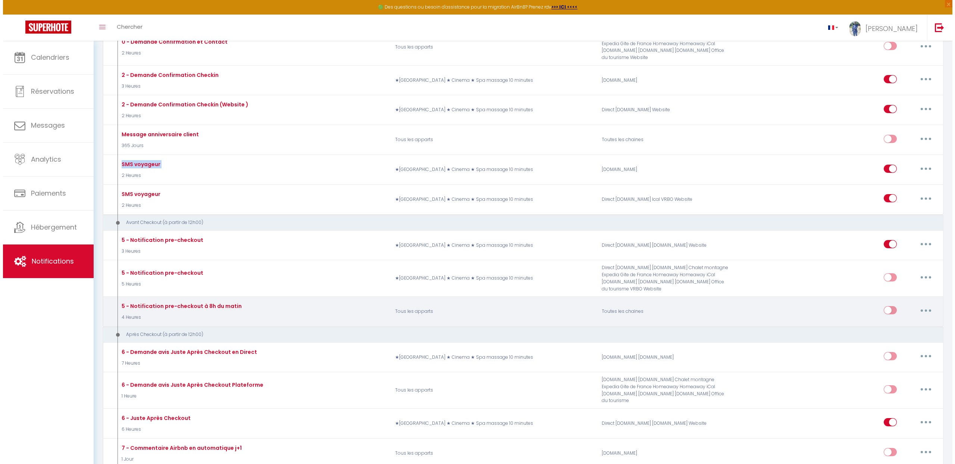
scroll to position [675, 0]
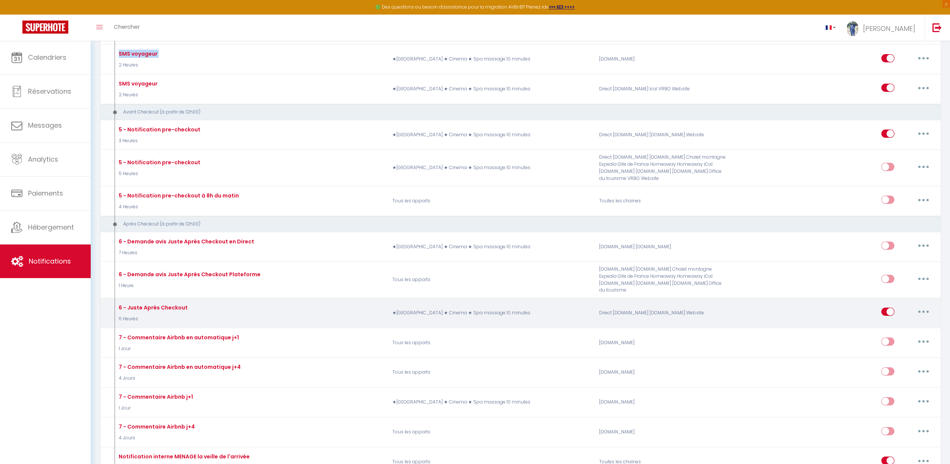
click at [929, 306] on button "button" at bounding box center [923, 312] width 21 height 12
click at [897, 322] on link "Editer" at bounding box center [903, 328] width 55 height 13
type input "6 - Juste Après Checkout"
select select "5"
select select "6 Heures"
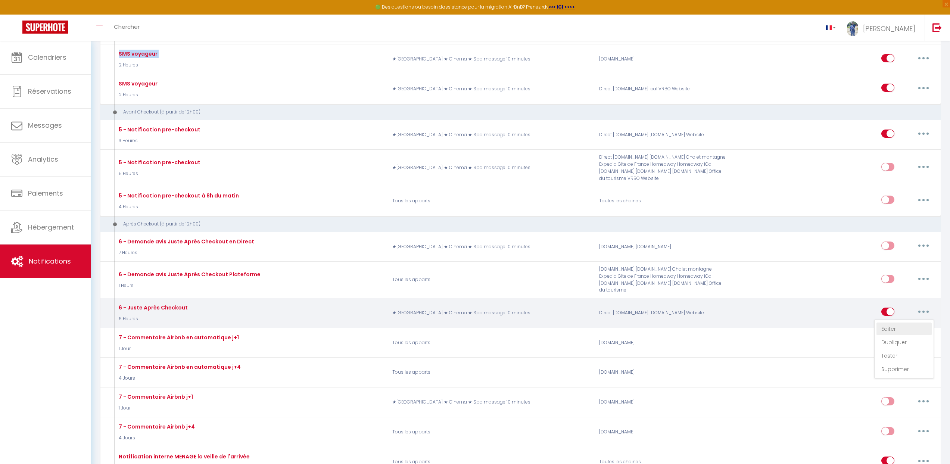
checkbox input "true"
checkbox input "false"
type input "[GUEST:FIRST_NAME], voici un cadeau pour vous avant de quitter [RENTAL:CITY]"
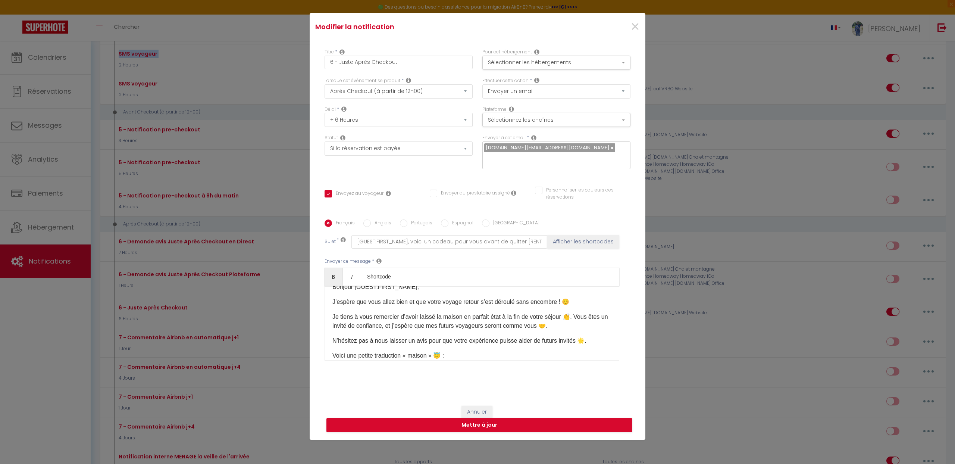
scroll to position [0, 0]
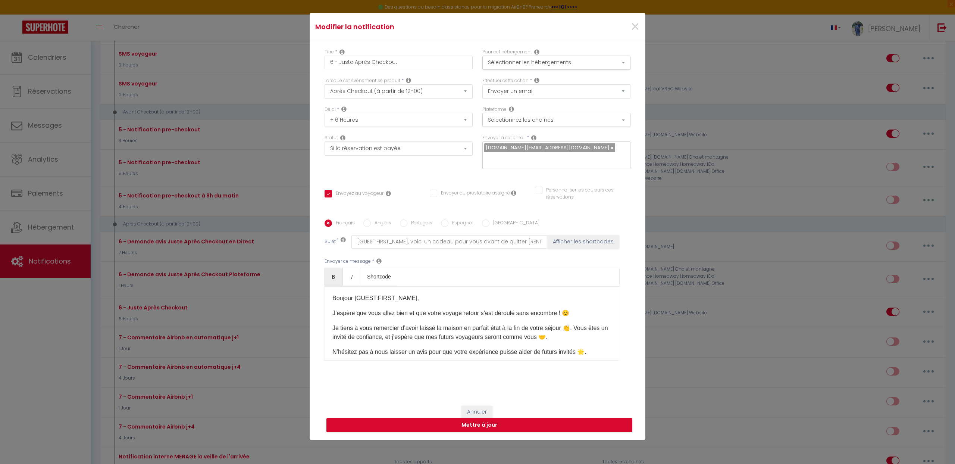
click at [479, 309] on p "J’espère que vous allez bien et que votre voyage retour s’est déroulé sans enco…" at bounding box center [471, 313] width 279 height 9
click at [477, 309] on p "J’espère que vous allez bien et que votre voyage retour s’est déroulé sans enco…" at bounding box center [471, 313] width 279 height 9
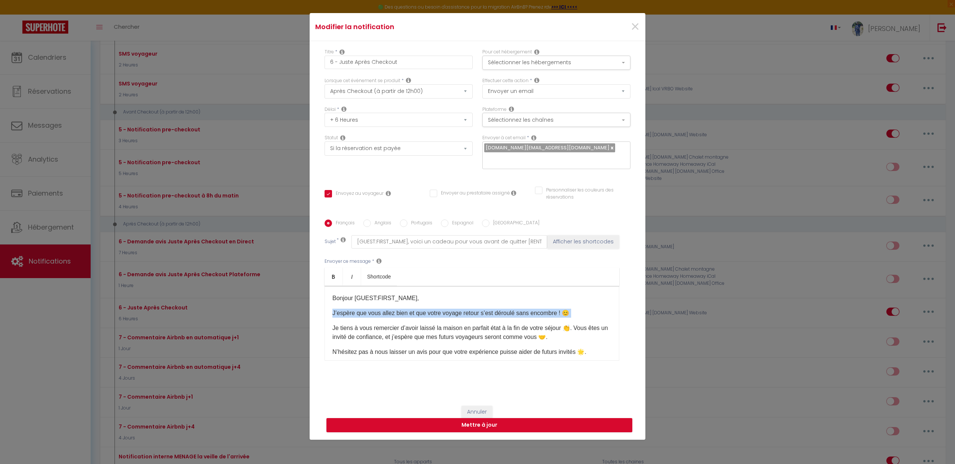
click at [477, 309] on p "J’espère que vous allez bien et que votre voyage retour s’est déroulé sans enco…" at bounding box center [471, 313] width 279 height 9
click at [464, 330] on p "Je tiens à vous remercier d’avoir laissé la maison en parfait état à la fin de …" at bounding box center [471, 332] width 279 height 18
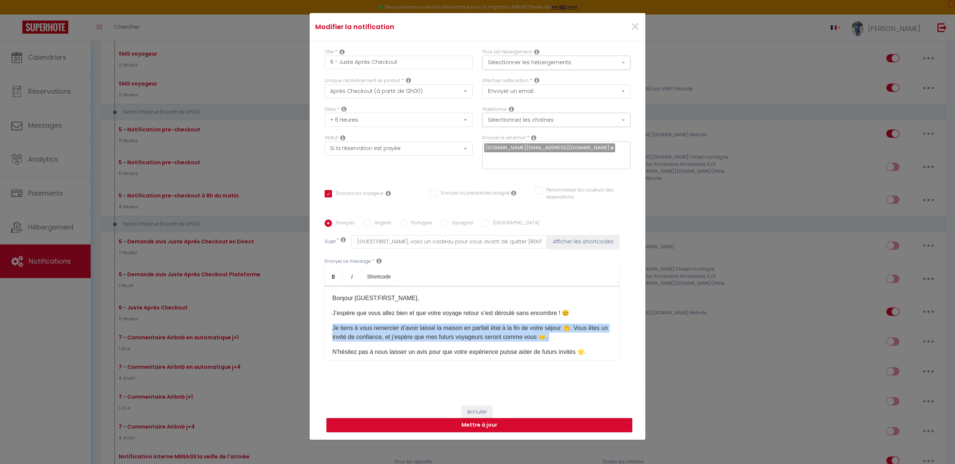
click at [464, 330] on p "Je tiens à vous remercier d’avoir laissé la maison en parfait état à la fin de …" at bounding box center [471, 332] width 279 height 18
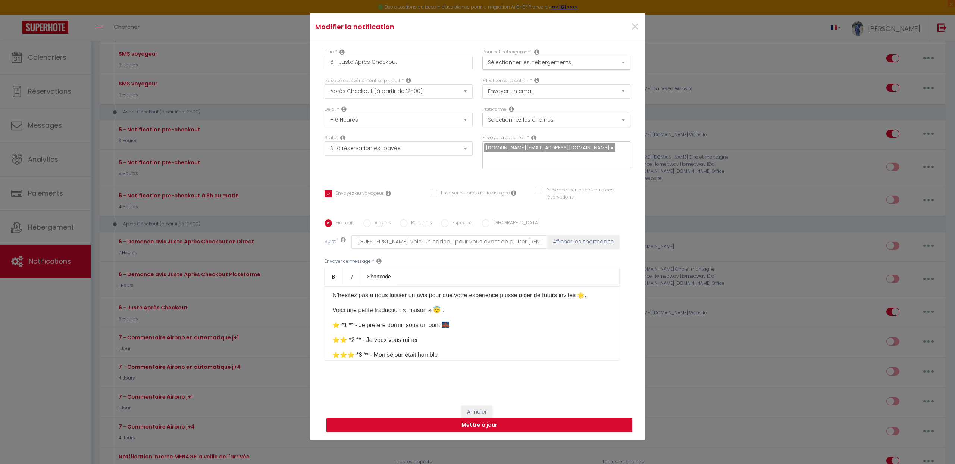
scroll to position [57, 0]
click at [417, 320] on p "⭐️ *1 ** - Je préfère dormir sous un pont 🌉" at bounding box center [471, 324] width 279 height 9
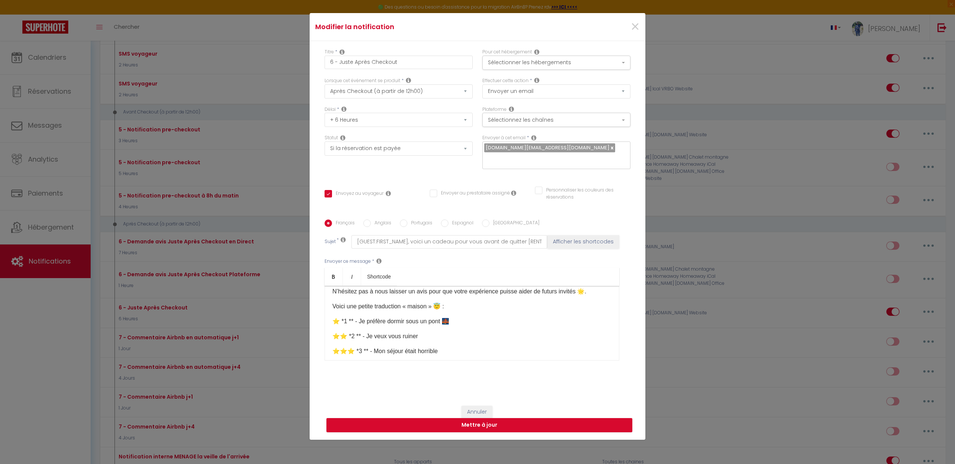
click at [404, 332] on p "⭐⭐️ *2 ** - Je veux vous ruiner" at bounding box center [471, 336] width 279 height 9
click at [401, 338] on p "⭐⭐⭐️ *3 ** - Mon séjour était horrible" at bounding box center [471, 342] width 279 height 9
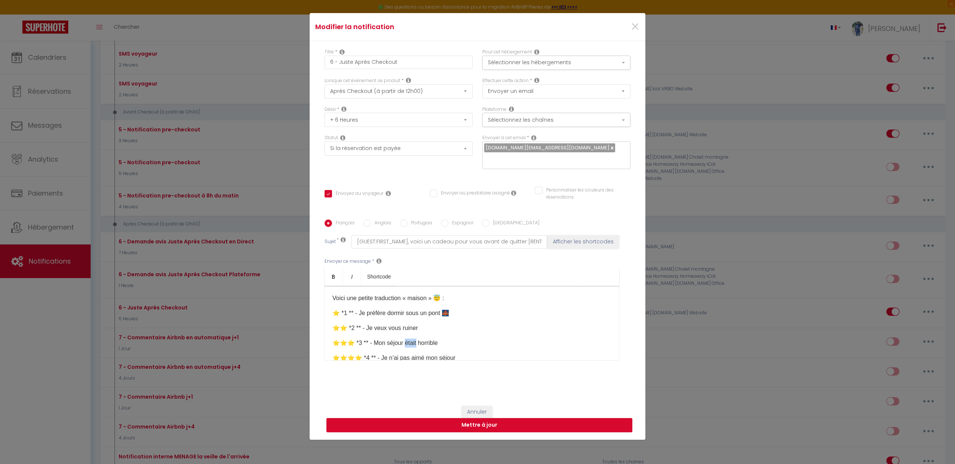
click at [401, 338] on p "⭐⭐⭐️ *3 ** - Mon séjour était horrible" at bounding box center [471, 342] width 279 height 9
click at [400, 340] on p "⭐⭐⭐⭐️ *4 ** - Je n’ai pas aimé mon séjour" at bounding box center [471, 344] width 279 height 9
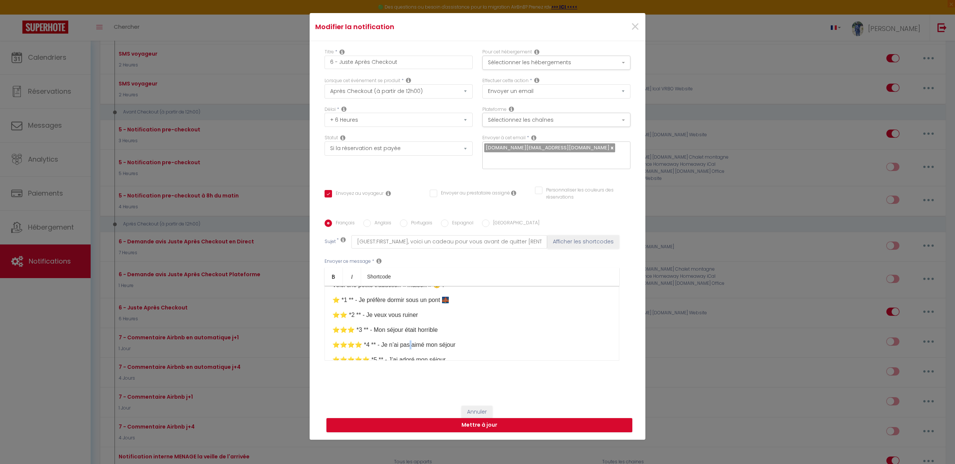
click at [400, 340] on p "⭐⭐⭐⭐️ *4 ** - Je n’ai pas aimé mon séjour" at bounding box center [471, 344] width 279 height 9
click at [401, 344] on p "⭐⭐⭐⭐⭐️ *5 ** - J’ai adoré mon séjour" at bounding box center [471, 348] width 279 height 9
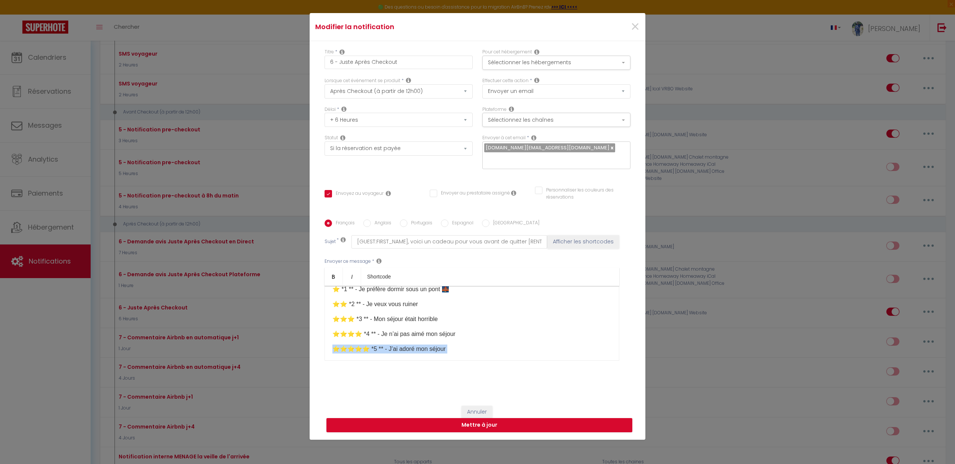
click at [401, 344] on p "⭐⭐⭐⭐⭐️ *5 ** - J’ai adoré mon séjour" at bounding box center [471, 348] width 279 height 9
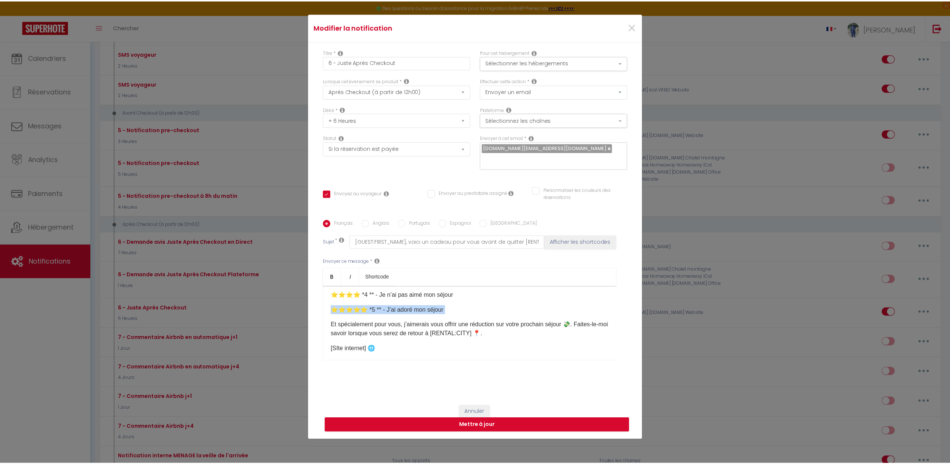
scroll to position [132, 0]
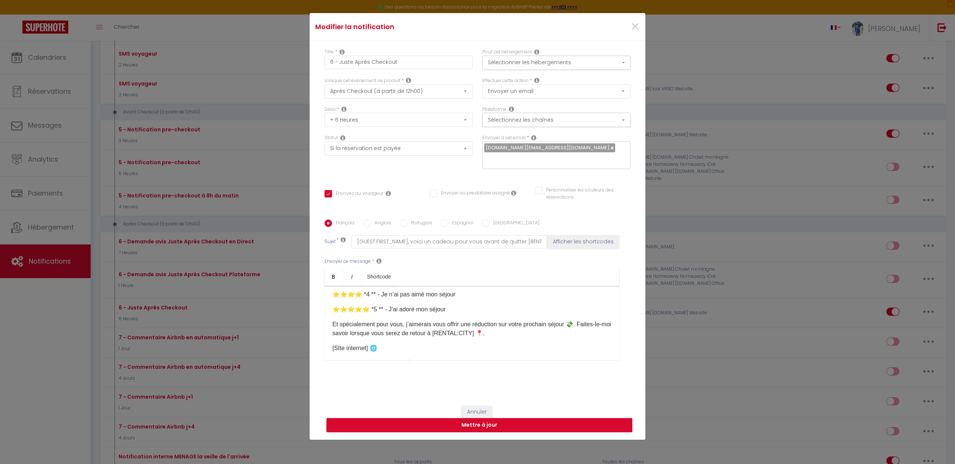
click at [364, 344] on p "[SIte internet]​ 🌐" at bounding box center [471, 348] width 279 height 9
click at [473, 406] on button "Annuler" at bounding box center [477, 412] width 31 height 13
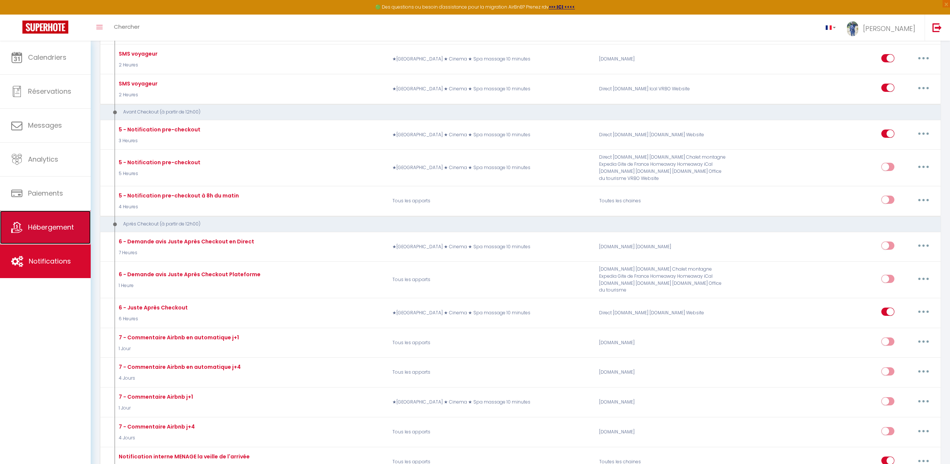
click at [25, 231] on link "Hébergement" at bounding box center [45, 227] width 91 height 34
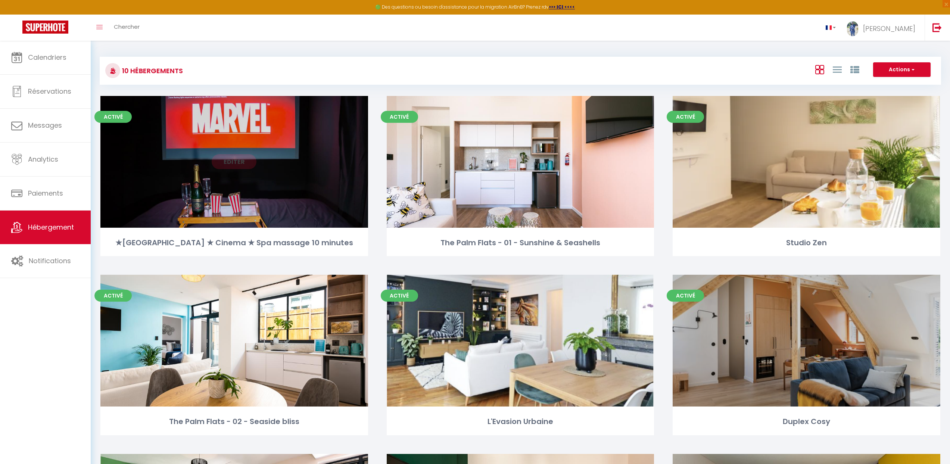
click at [231, 164] on link "Editer" at bounding box center [234, 161] width 45 height 15
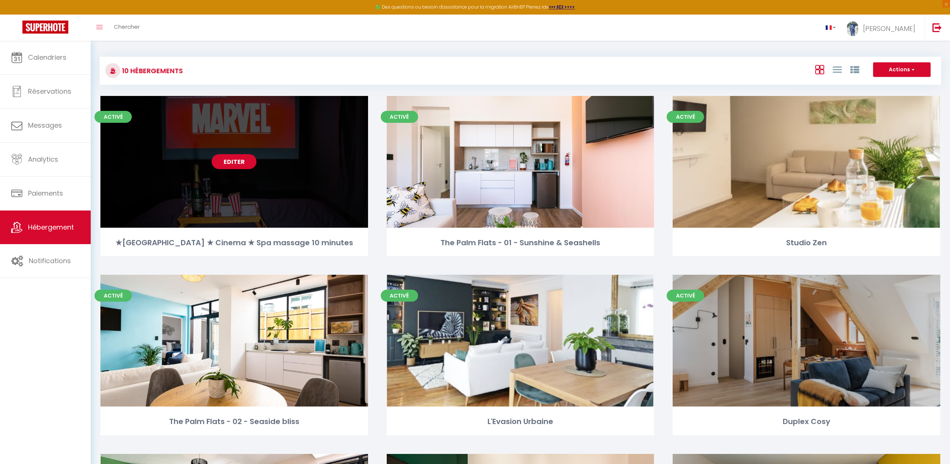
click at [231, 164] on link "Editer" at bounding box center [234, 161] width 45 height 15
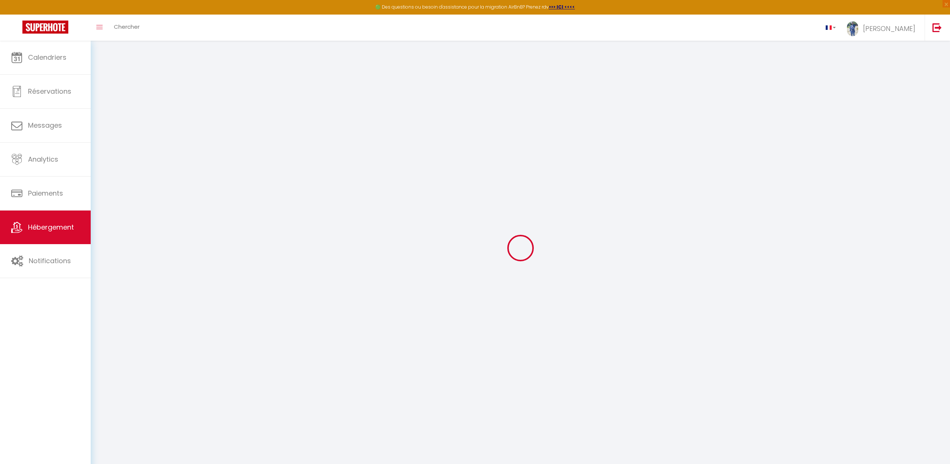
type input "★[GEOGRAPHIC_DATA] ★ Cinema ★ Spa massage 10 minutes"
type input "[PERSON_NAME]"
type input "Sinna"
type input "2 allee du moulin"
type input "60700"
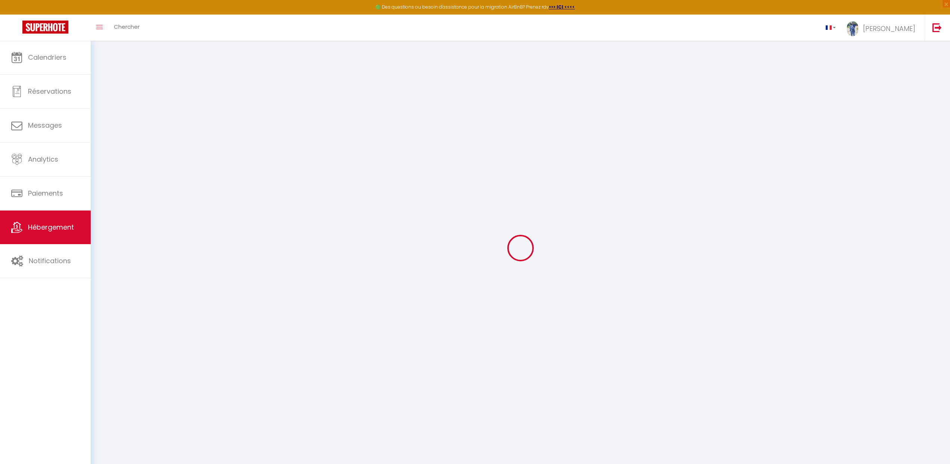
type input "Fleurines"
select select "houses"
select select "2"
type input "110"
type input "50"
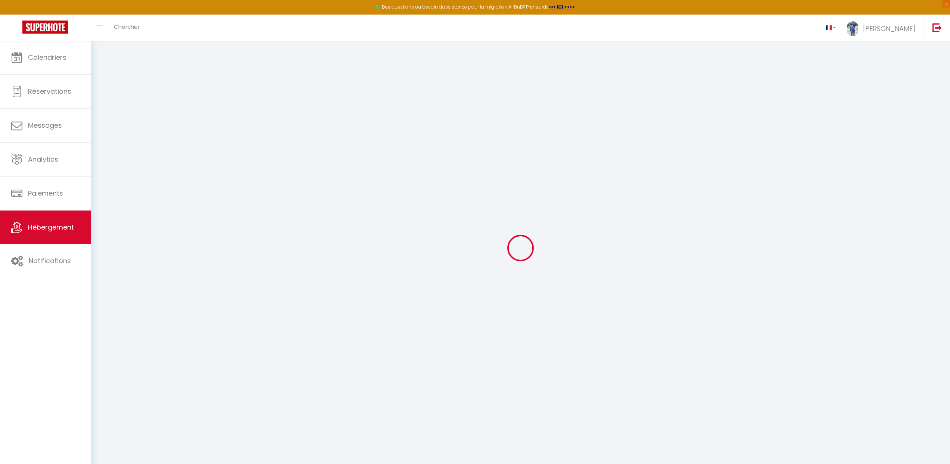
type input "24"
type input "3.50"
type input "300"
select select
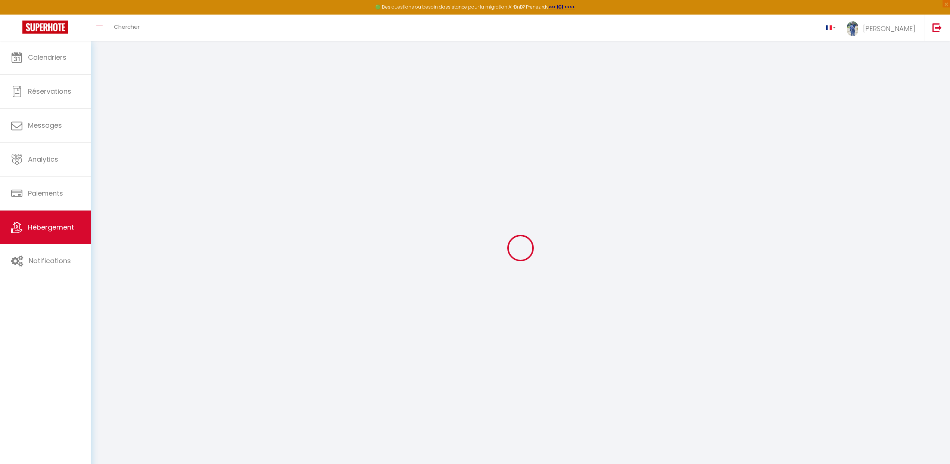
select select
type input "[STREET_ADDRESS]"
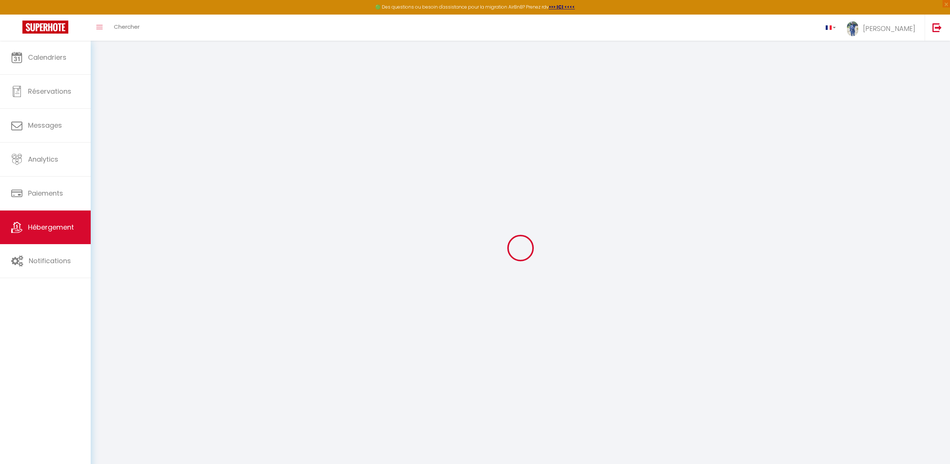
type input "60280"
type input "Margny les compiègnes"
type input "[DOMAIN_NAME][EMAIL_ADDRESS][DOMAIN_NAME]"
select select
checkbox input "true"
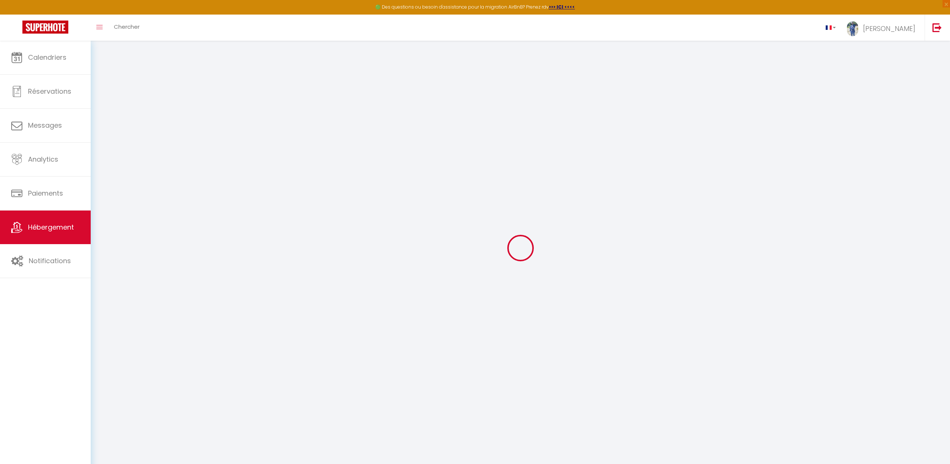
checkbox input "false"
select select
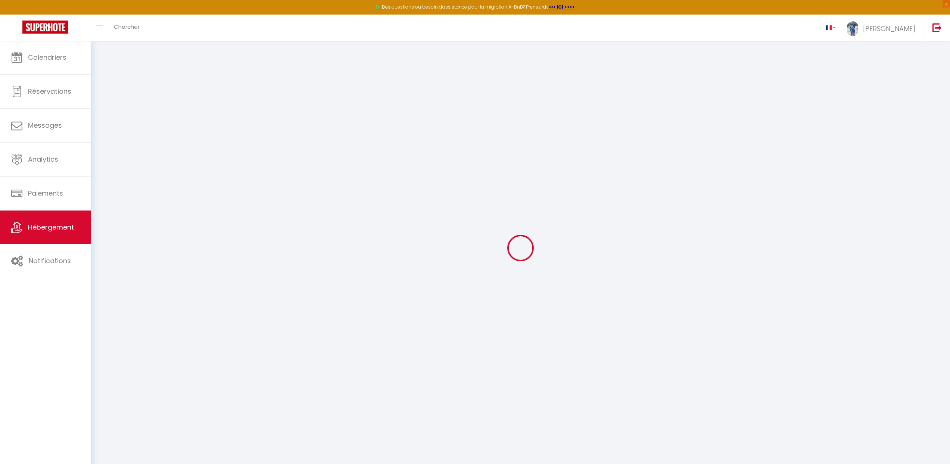
type input "0"
select select
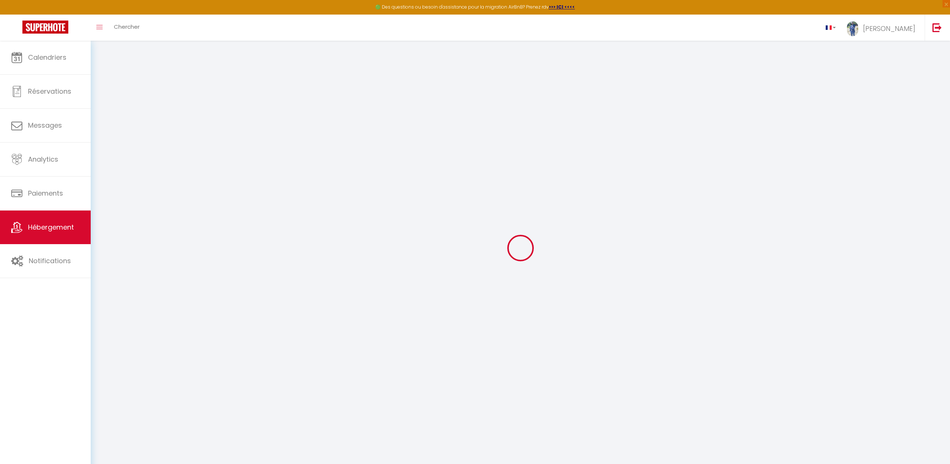
select select
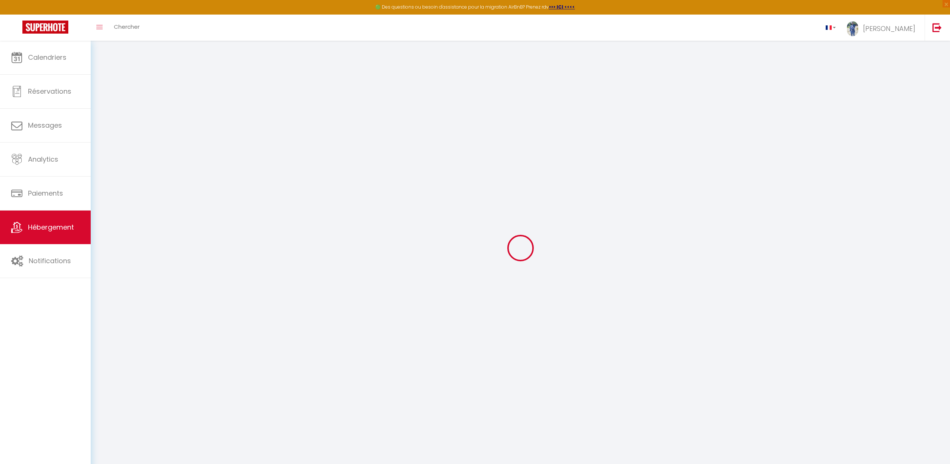
select select
checkbox input "true"
checkbox input "false"
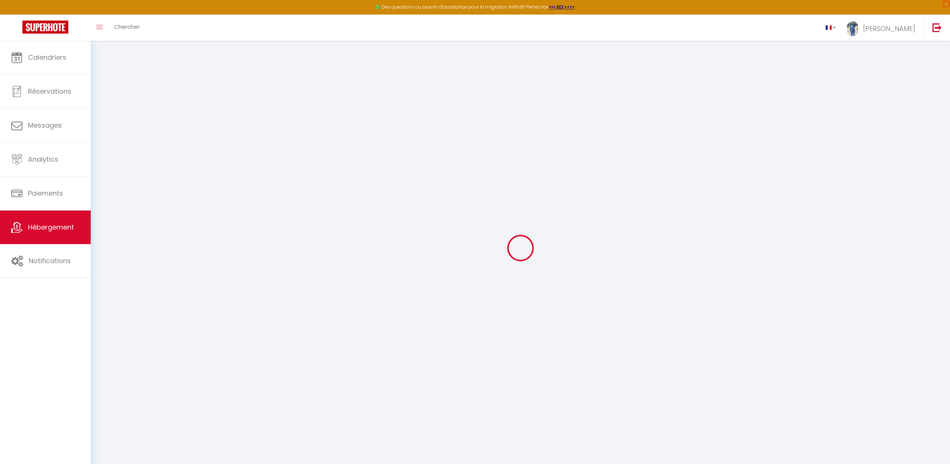
select select
checkbox input "true"
checkbox input "false"
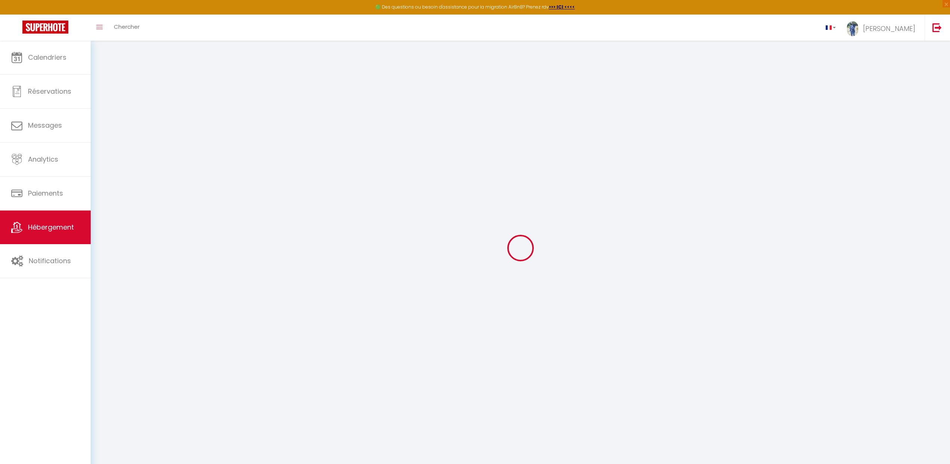
checkbox input "false"
select select
checkbox input "true"
checkbox input "false"
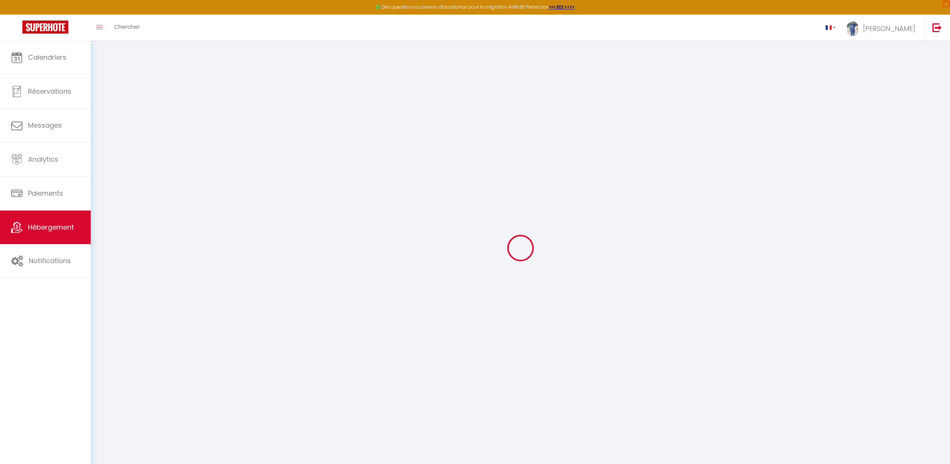
checkbox input "false"
select select
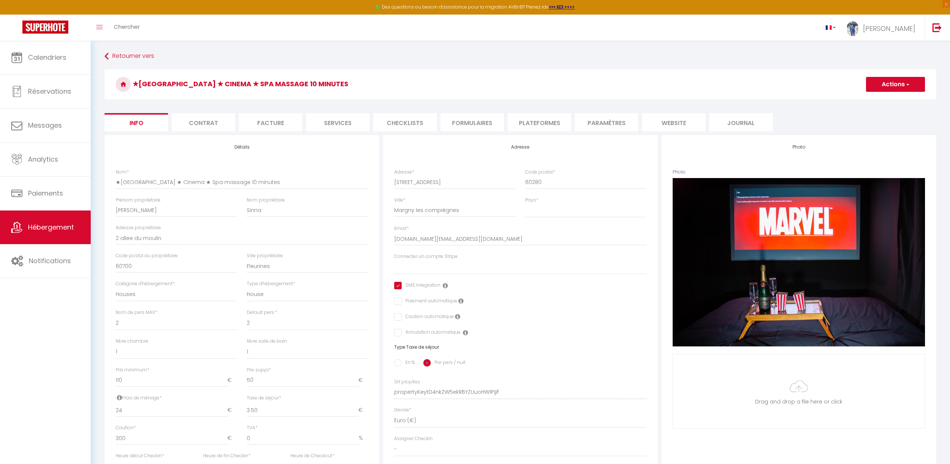
click at [412, 122] on li "Checklists" at bounding box center [404, 122] width 63 height 18
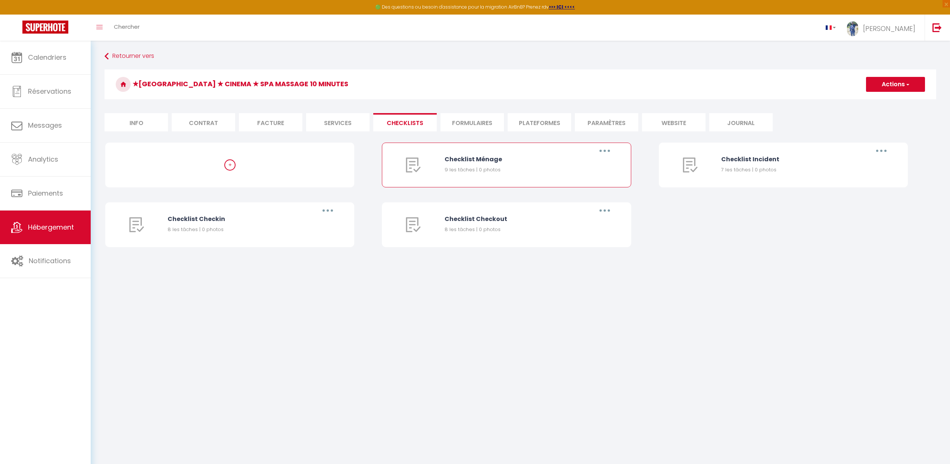
click at [610, 151] on button "button" at bounding box center [604, 151] width 21 height 12
click at [581, 171] on link "Editer" at bounding box center [584, 168] width 55 height 13
type input "Checklist Ménage"
type input "Procédure à suivre à la fin du ménage"
select select
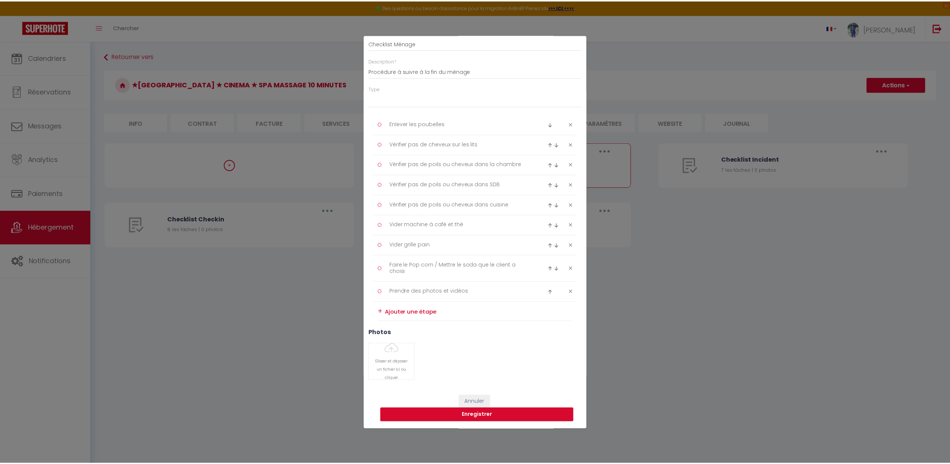
scroll to position [41, 0]
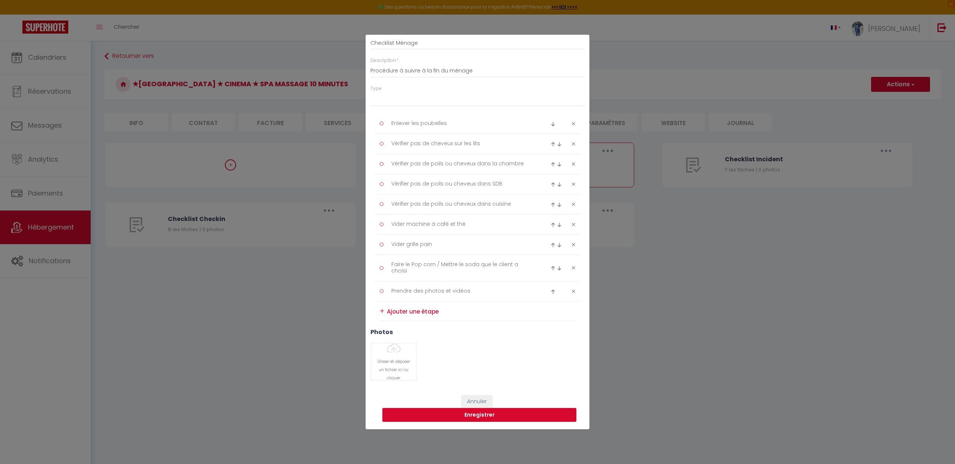
click at [643, 300] on div "Liste de checklist × Titre * Checklist Ménage Description * Procédure à suivre …" at bounding box center [477, 232] width 955 height 464
click at [465, 403] on button "Annuler" at bounding box center [477, 401] width 31 height 13
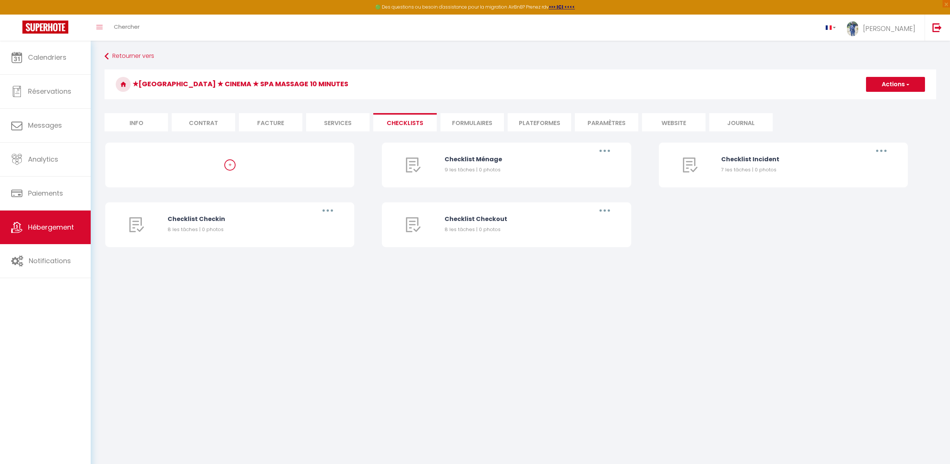
click at [261, 115] on li "Facture" at bounding box center [270, 122] width 63 height 18
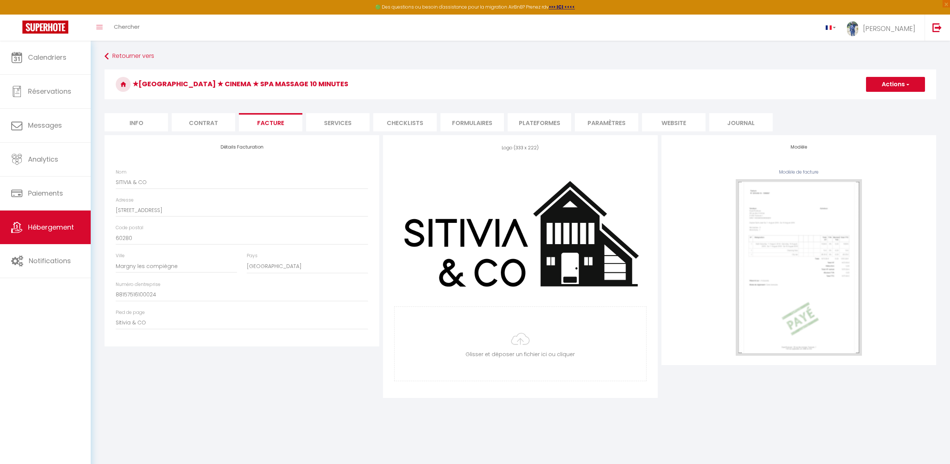
click at [187, 118] on li "Contrat" at bounding box center [203, 122] width 63 height 18
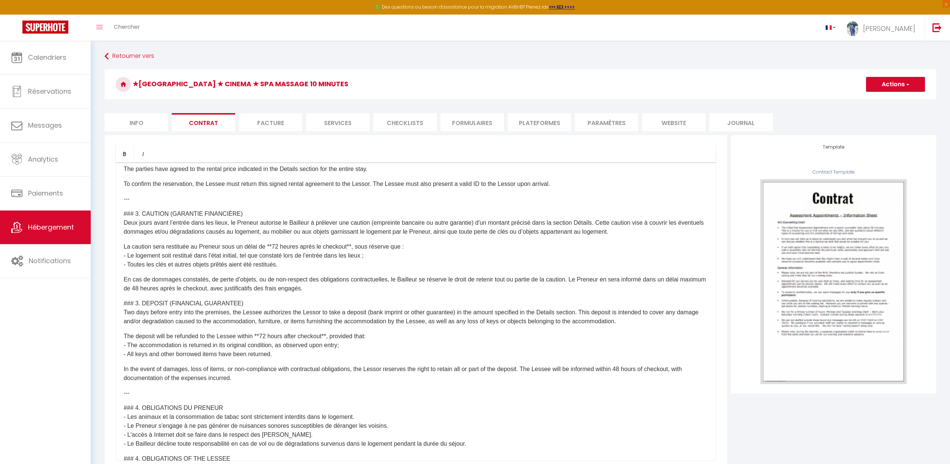
scroll to position [435, 0]
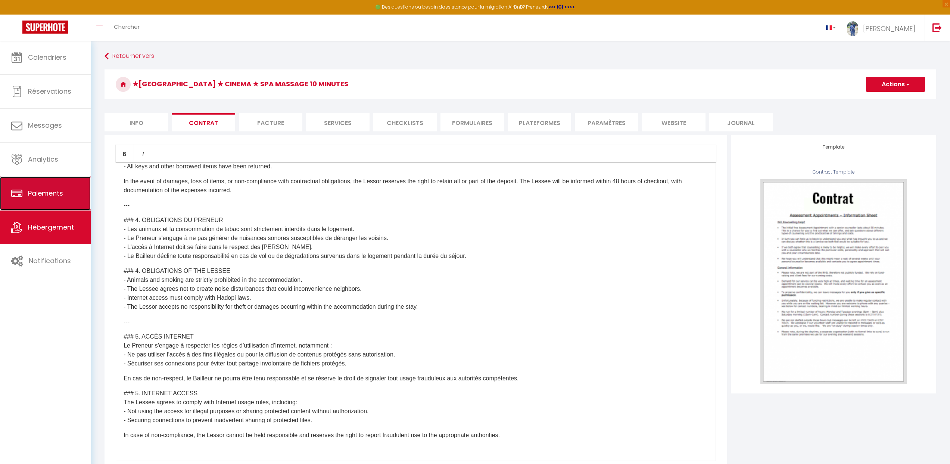
click at [41, 198] on link "Paiements" at bounding box center [45, 193] width 91 height 34
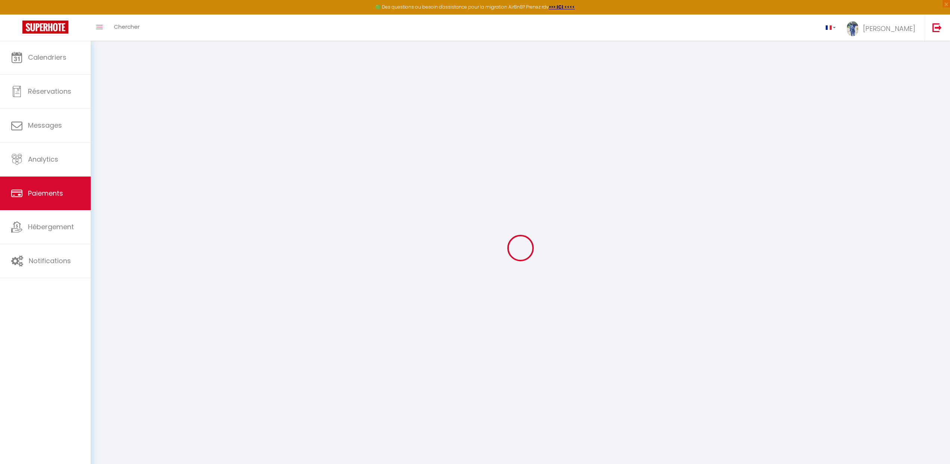
select select "2"
select select "0"
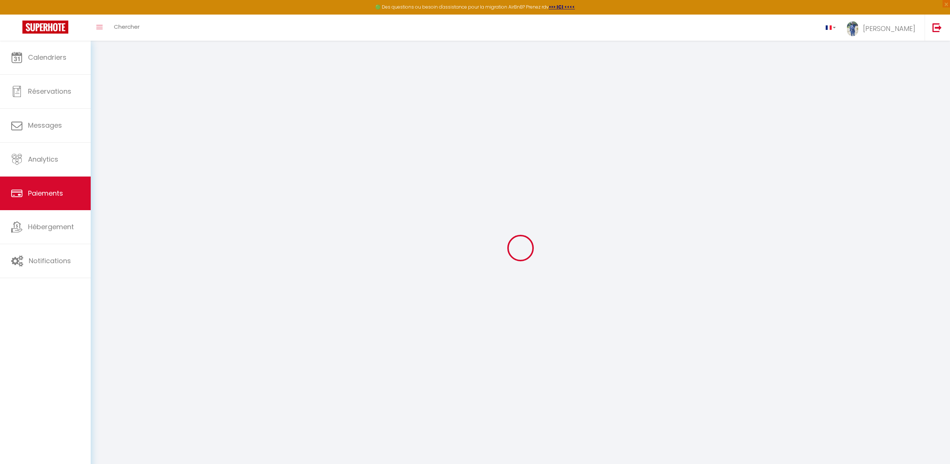
select select "0"
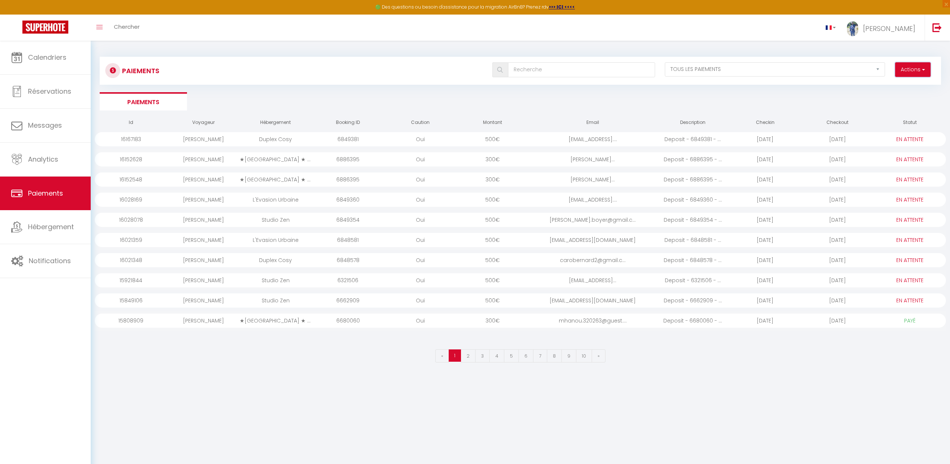
click at [899, 73] on button "Actions" at bounding box center [912, 69] width 35 height 15
click at [751, 101] on ul "Paiements" at bounding box center [520, 101] width 841 height 18
click at [24, 132] on link "Messages" at bounding box center [45, 126] width 91 height 34
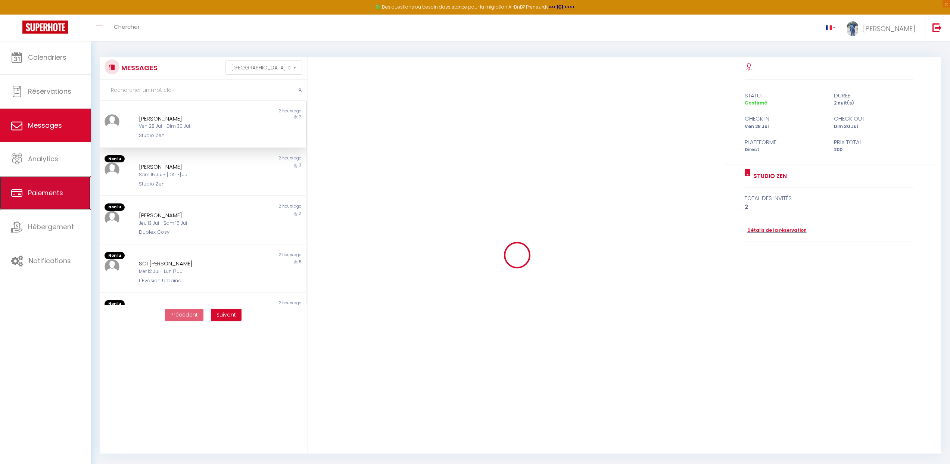
click at [32, 194] on span "Paiements" at bounding box center [45, 192] width 35 height 9
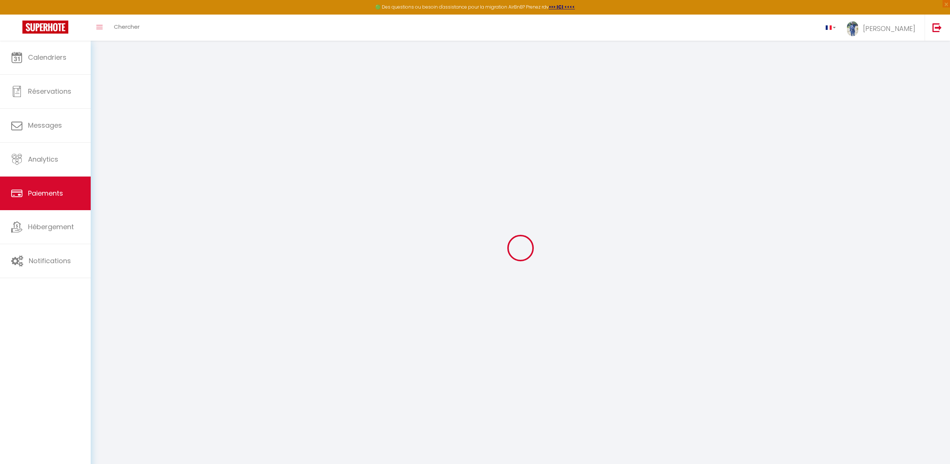
select select "2"
select select "0"
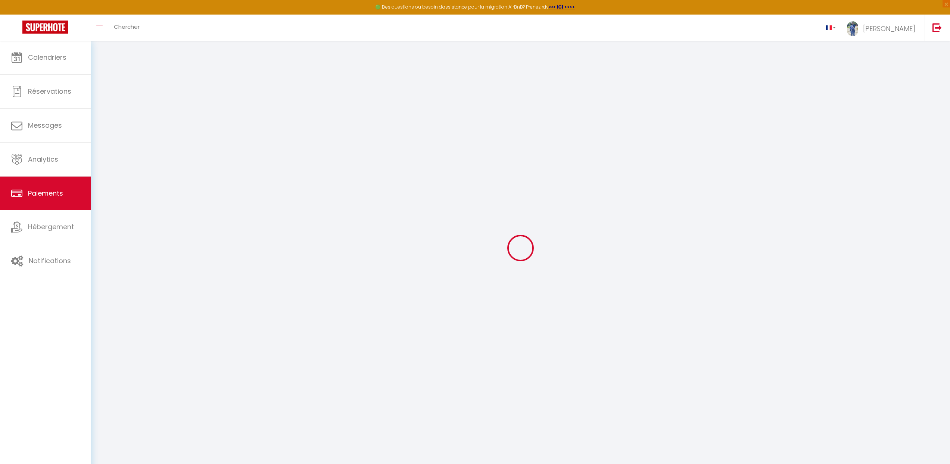
select select "0"
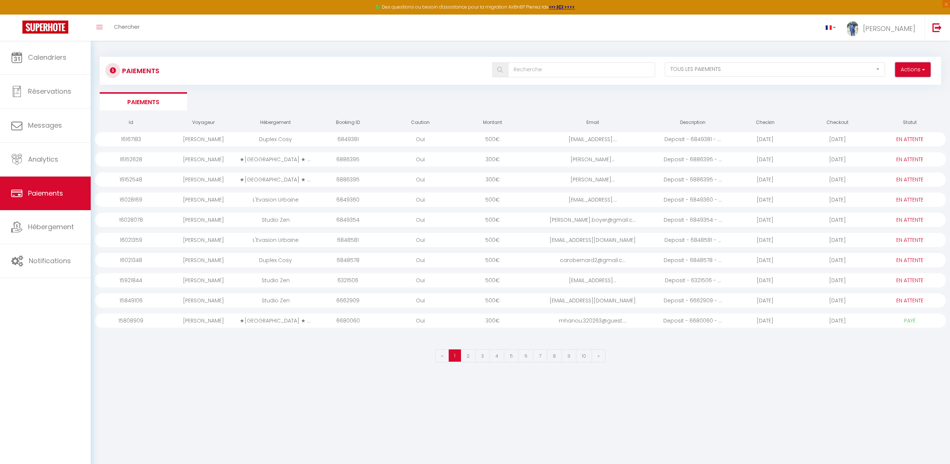
click at [911, 72] on button "Actions" at bounding box center [912, 69] width 35 height 15
click at [56, 132] on link "Messages" at bounding box center [45, 126] width 91 height 34
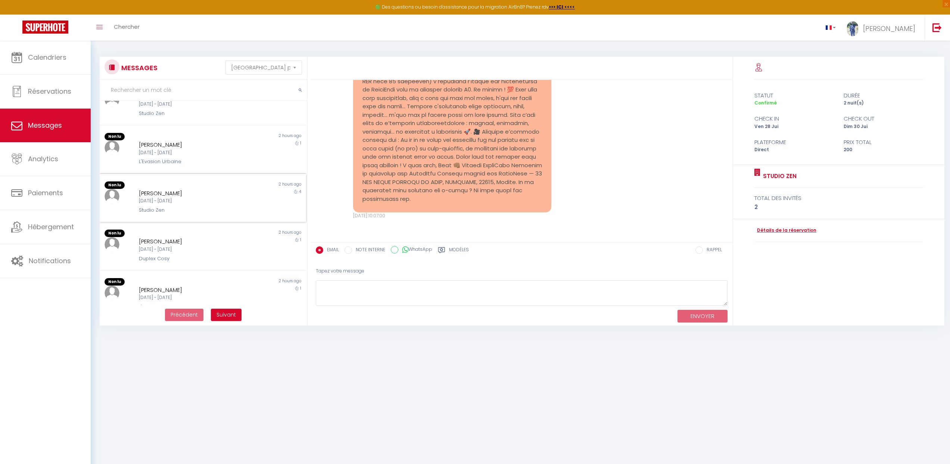
scroll to position [277, 0]
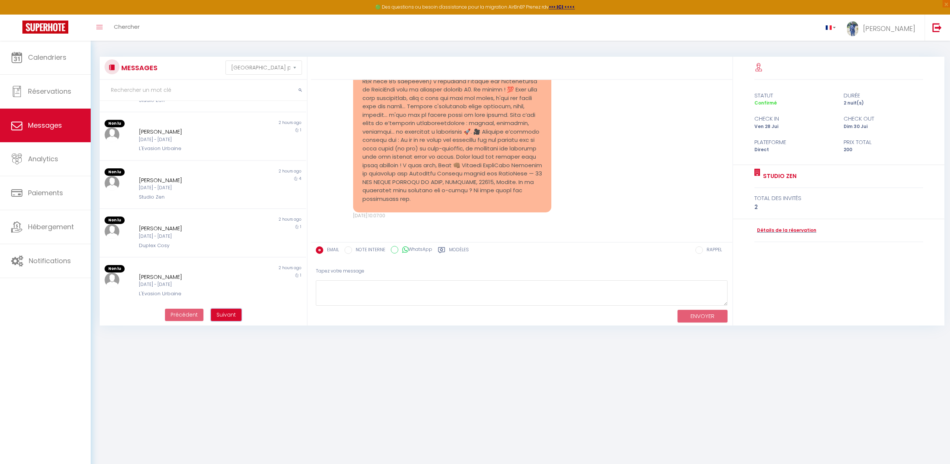
click at [229, 312] on span "Suivant" at bounding box center [225, 314] width 19 height 7
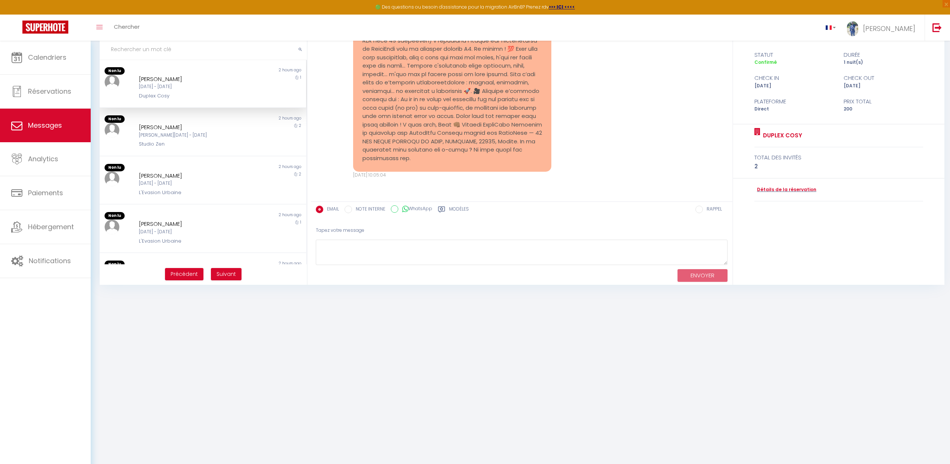
scroll to position [0, 0]
click at [226, 273] on span "Suivant" at bounding box center [225, 273] width 19 height 7
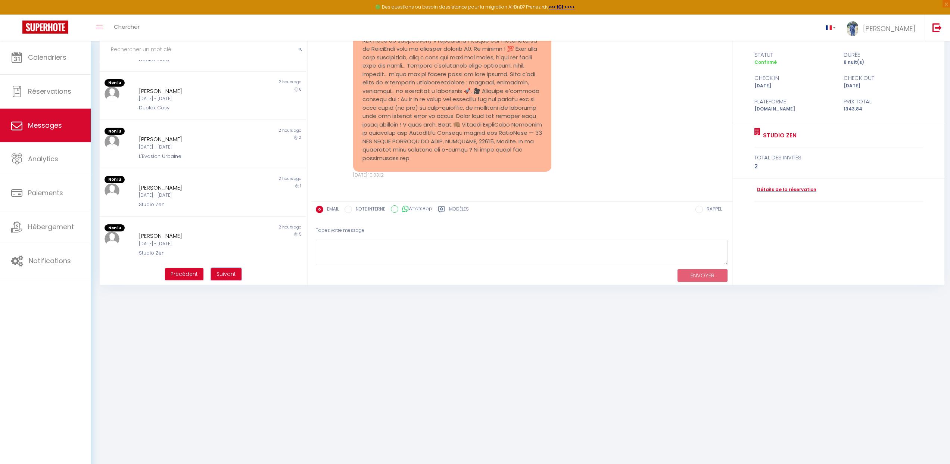
click at [231, 271] on span "Suivant" at bounding box center [225, 273] width 19 height 7
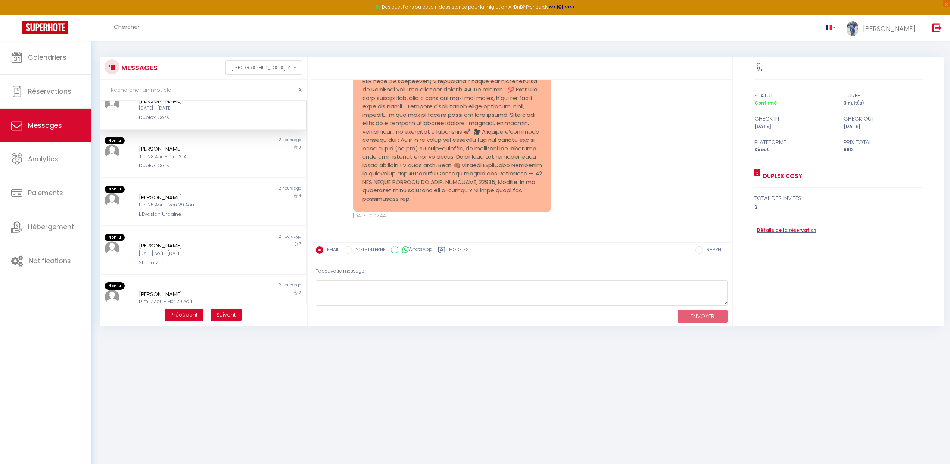
scroll to position [0, 0]
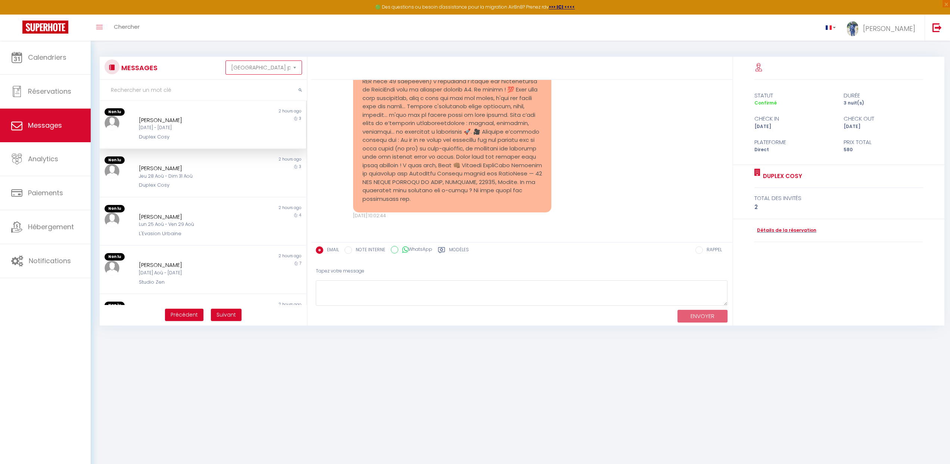
click at [272, 68] on select "[GEOGRAPHIC_DATA] par date de réservation Trier par date de message" at bounding box center [263, 67] width 76 height 14
select select "booking"
click at [225, 60] on select "[GEOGRAPHIC_DATA] par date de réservation Trier par date de message" at bounding box center [263, 67] width 76 height 14
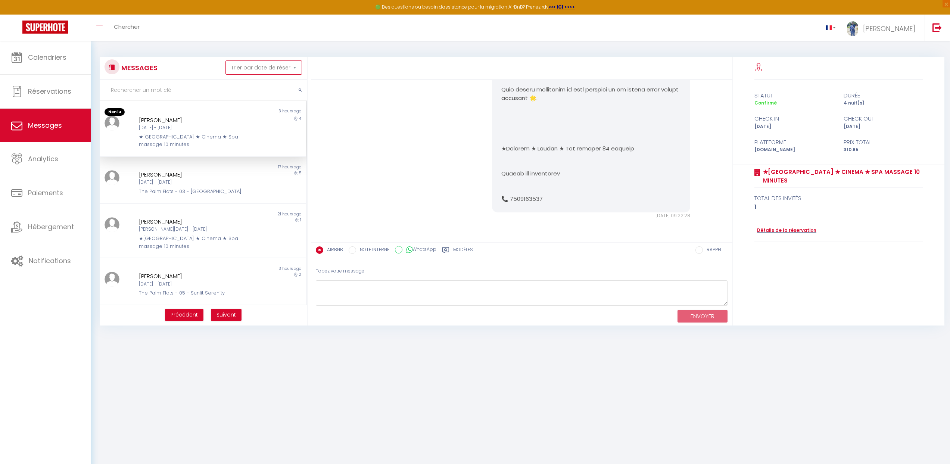
scroll to position [857, 0]
click at [216, 123] on div "[PERSON_NAME]" at bounding box center [194, 120] width 110 height 9
click at [209, 129] on div "[DATE] - [DATE]" at bounding box center [194, 127] width 110 height 7
click at [210, 137] on div "★[GEOGRAPHIC_DATA] ★ Cinema ★ Spa massage 10 minutes" at bounding box center [194, 140] width 110 height 15
click at [396, 253] on input "WhatsApp" at bounding box center [398, 249] width 7 height 7
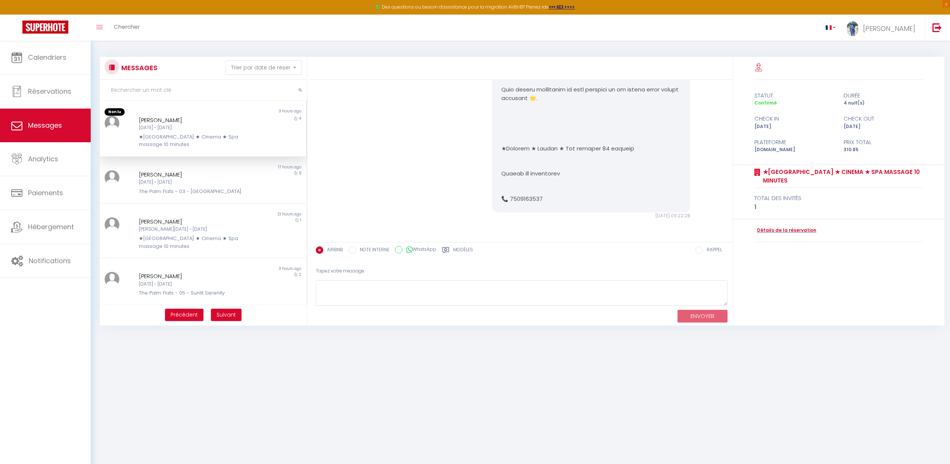
radio input "true"
radio input "false"
click at [350, 252] on input "NOTE INTERNE" at bounding box center [351, 249] width 7 height 7
radio input "true"
radio input "false"
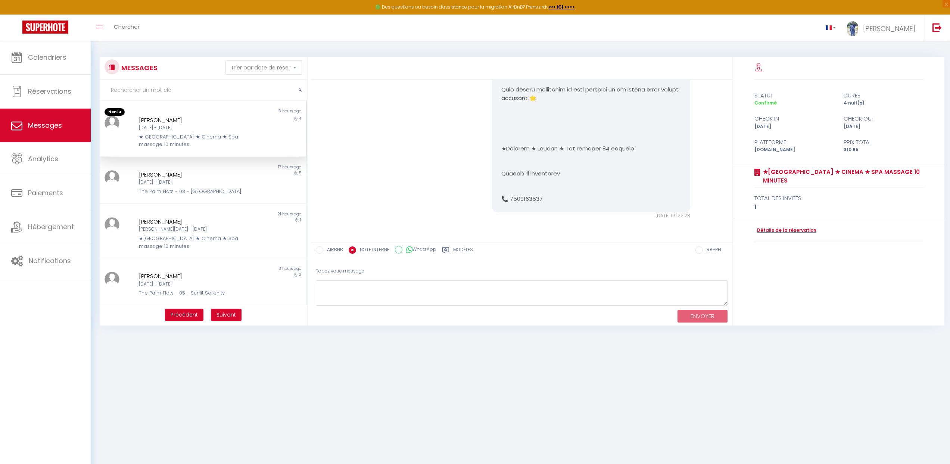
click at [707, 252] on label "RAPPEL" at bounding box center [712, 250] width 19 height 8
click at [703, 252] on input "RAPPEL" at bounding box center [698, 249] width 7 height 7
click at [707, 252] on label "RAPPEL" at bounding box center [712, 250] width 19 height 8
click at [703, 252] on input "RAPPEL" at bounding box center [698, 249] width 7 height 7
click at [39, 163] on span "Analytics" at bounding box center [43, 158] width 30 height 9
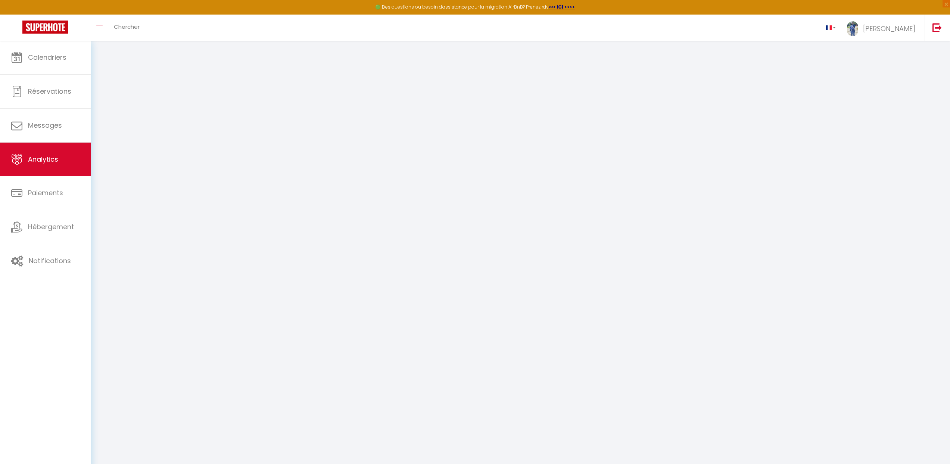
select select "2025"
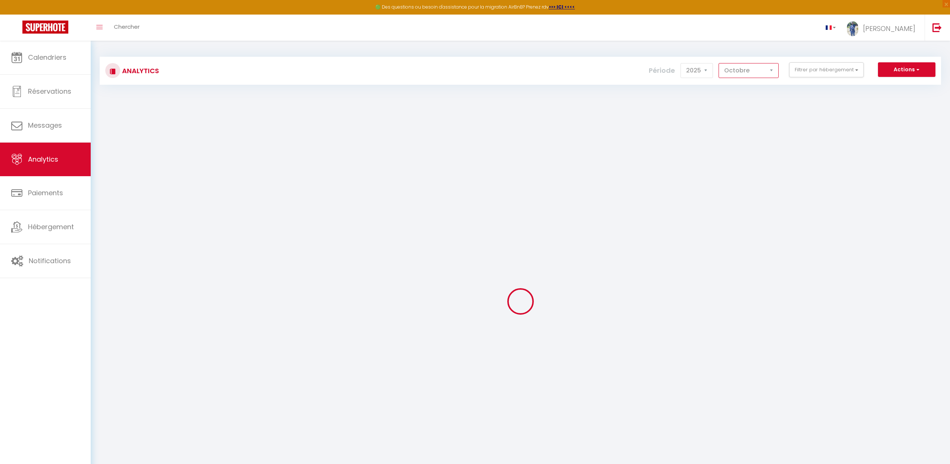
click at [756, 76] on select "[PERSON_NAME] Mars Avril Mai Juin Juillet Août Septembre Octobre Novembre Décem…" at bounding box center [748, 70] width 60 height 15
select select "9"
click at [719, 63] on select "[PERSON_NAME] Mars Avril Mai Juin Juillet Août Septembre Octobre Novembre Décem…" at bounding box center [748, 70] width 60 height 15
click at [803, 70] on button "Filtrer par hébergement" at bounding box center [826, 69] width 75 height 15
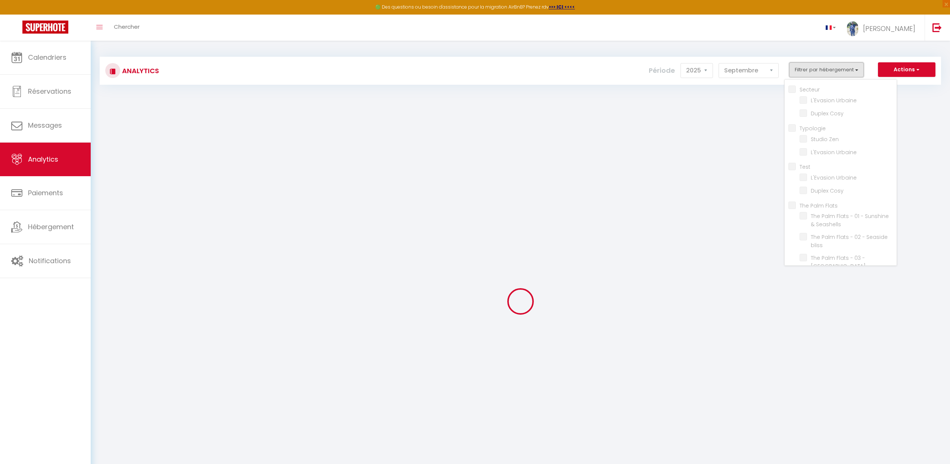
checkbox input "false"
checkbox Urbaine "false"
checkbox Cosy "false"
checkbox input "false"
checkbox Zen "false"
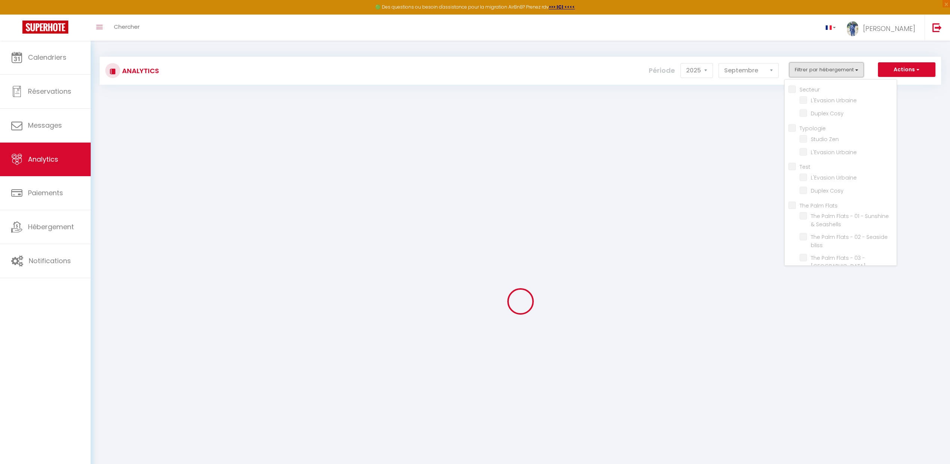
checkbox Urbaine "false"
checkbox input "false"
checkbox Urbaine "false"
checkbox Cosy "false"
checkbox Flats "false"
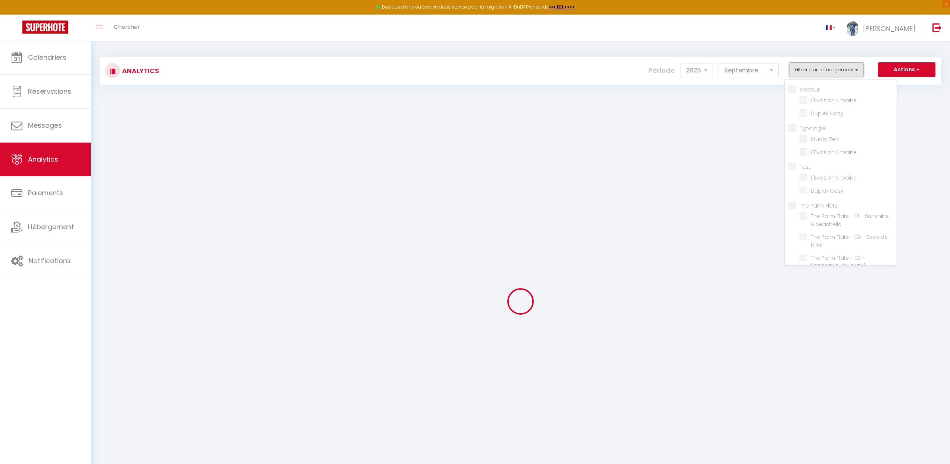
checkbox Seashells "false"
checkbox bliss "false"
checkbox Peaks "false"
checkbox Paradise "false"
checkbox Serenity "false"
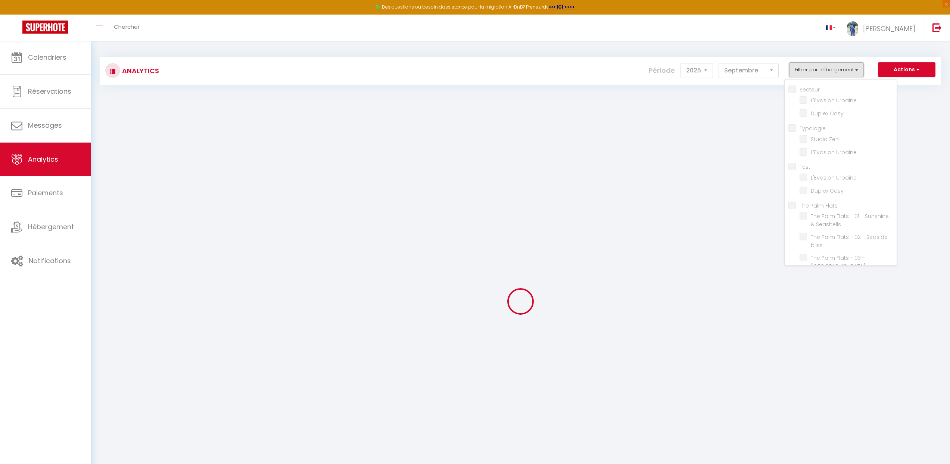
checkbox Peaks "false"
checkbox input "false"
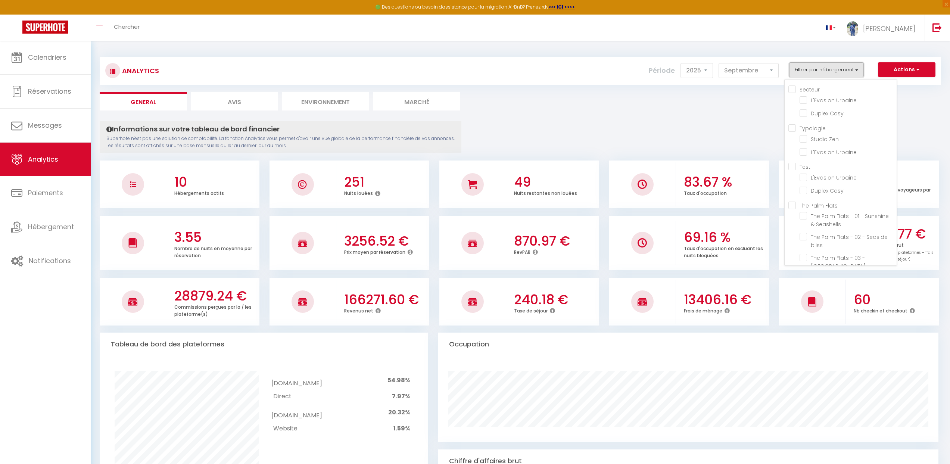
scroll to position [106, 0]
click at [804, 243] on minutes "checkbox" at bounding box center [847, 246] width 97 height 7
checkbox minutes "true"
checkbox Urbaine "false"
checkbox Cosy "false"
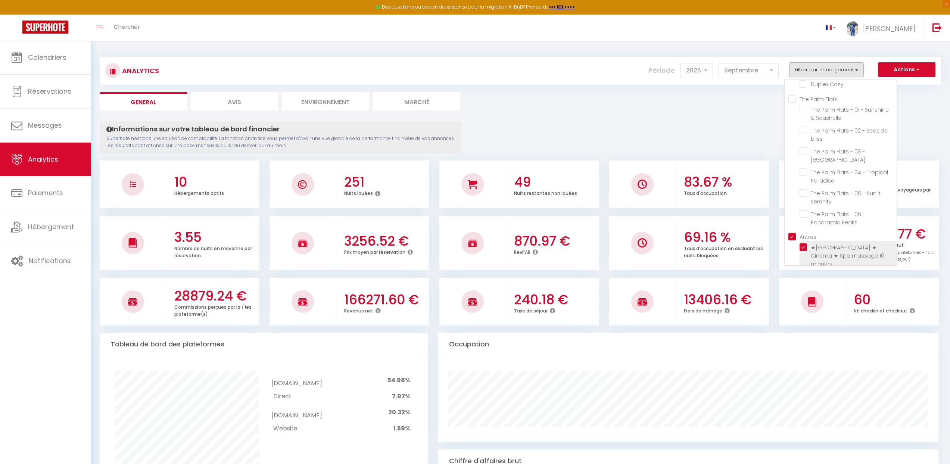
checkbox Zen "false"
checkbox Urbaine "false"
checkbox Cosy "false"
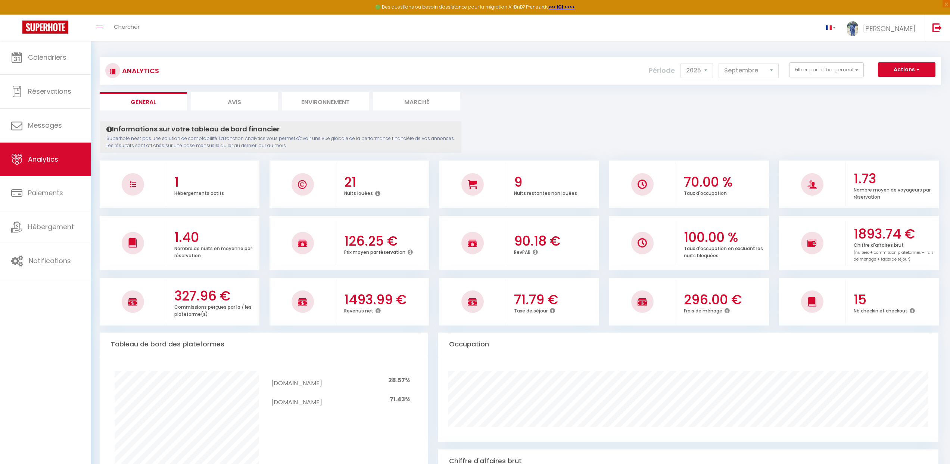
click at [697, 179] on h3 "70.00 %" at bounding box center [725, 182] width 83 height 16
click at [696, 179] on h3 "70.00 %" at bounding box center [725, 182] width 83 height 16
click at [864, 228] on h3 "1893.74 €" at bounding box center [894, 234] width 83 height 16
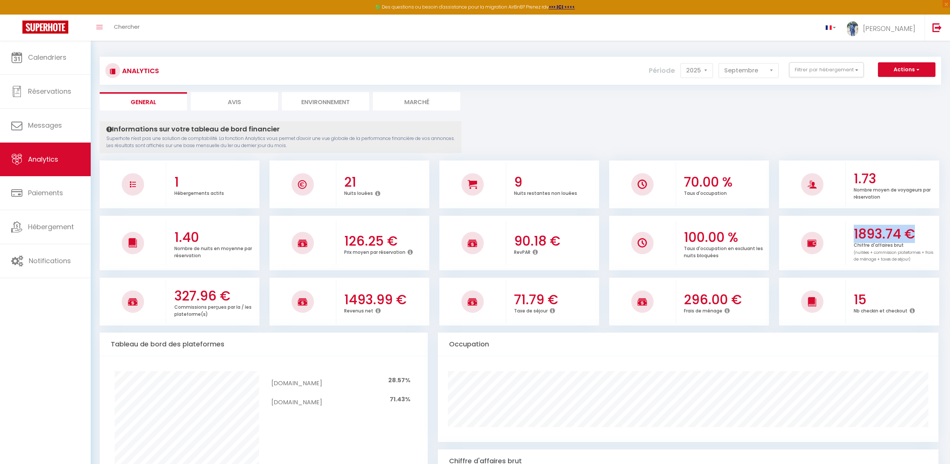
click at [864, 228] on h3 "1893.74 €" at bounding box center [894, 234] width 83 height 16
click at [366, 288] on div "1493.99 € Revenus net" at bounding box center [382, 301] width 93 height 41
click at [354, 308] on p "Revenus net" at bounding box center [358, 310] width 29 height 8
click at [353, 308] on p "Revenus net" at bounding box center [358, 310] width 29 height 8
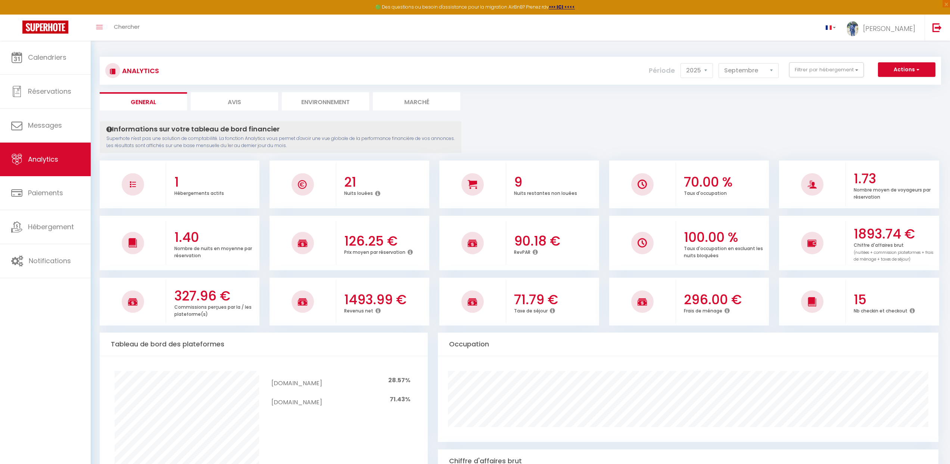
click at [357, 295] on h3 "1493.99 €" at bounding box center [385, 300] width 83 height 16
click at [197, 293] on h3 "327.96 €" at bounding box center [215, 296] width 83 height 16
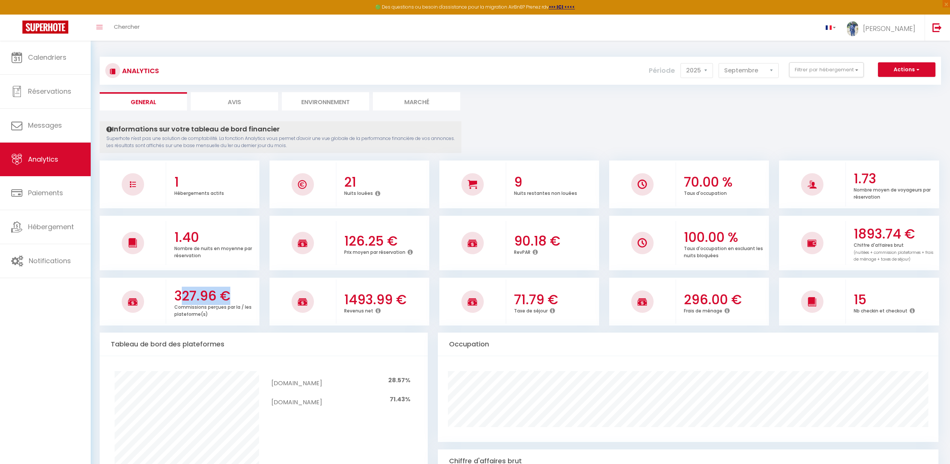
click at [197, 293] on h3 "327.96 €" at bounding box center [215, 296] width 83 height 16
click at [526, 300] on h3 "71.79 €" at bounding box center [555, 300] width 83 height 16
click at [691, 297] on h3 "296.00 €" at bounding box center [725, 300] width 83 height 16
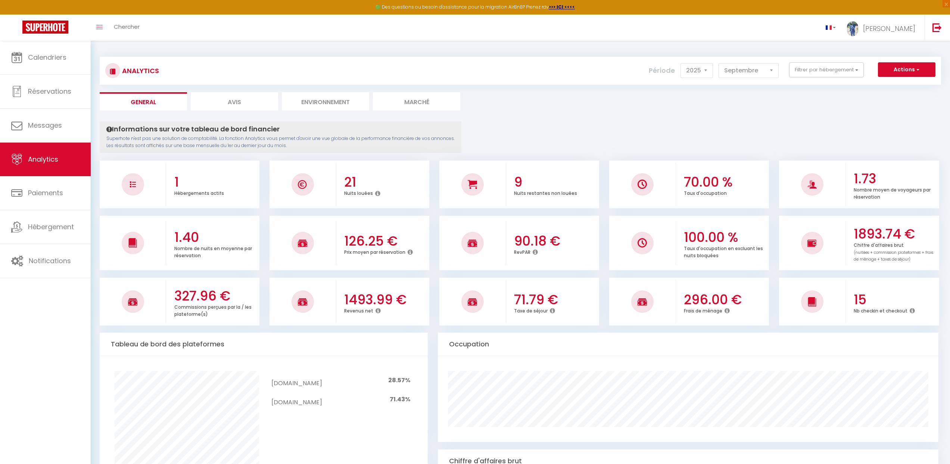
click at [691, 297] on h3 "296.00 €" at bounding box center [725, 300] width 83 height 16
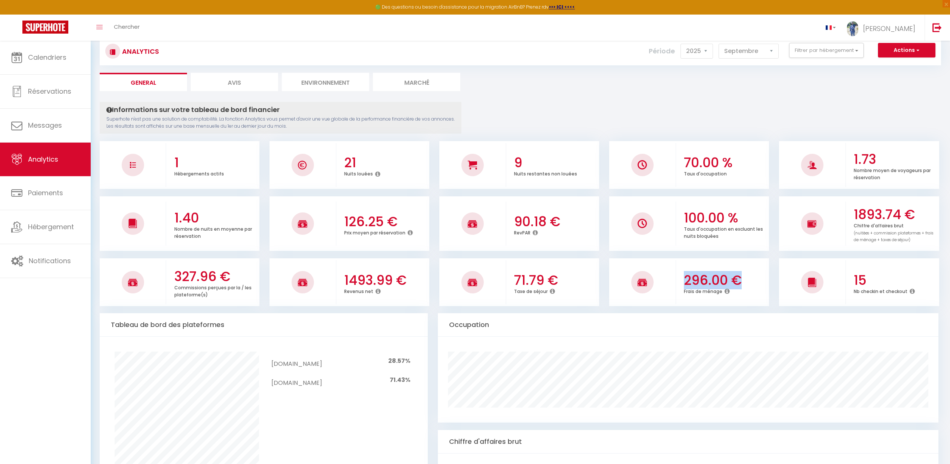
scroll to position [0, 0]
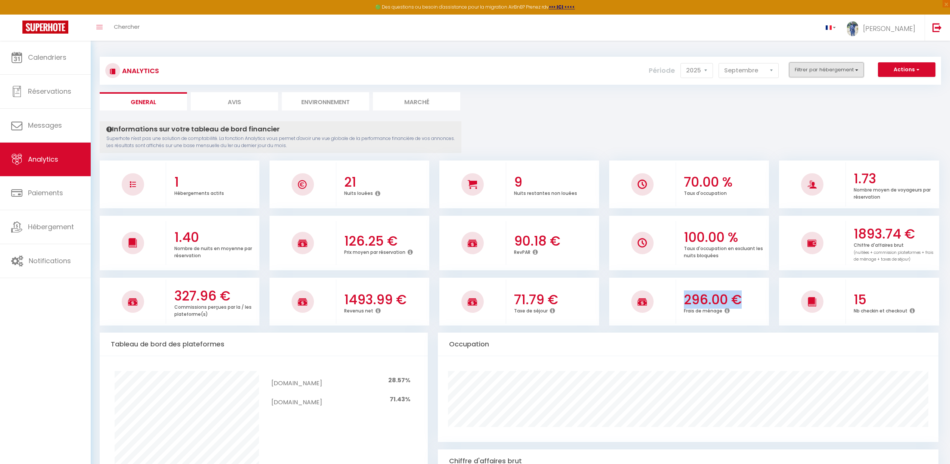
click at [832, 68] on button "Filtrer par hébergement" at bounding box center [826, 69] width 75 height 15
